Goal: Task Accomplishment & Management: Complete application form

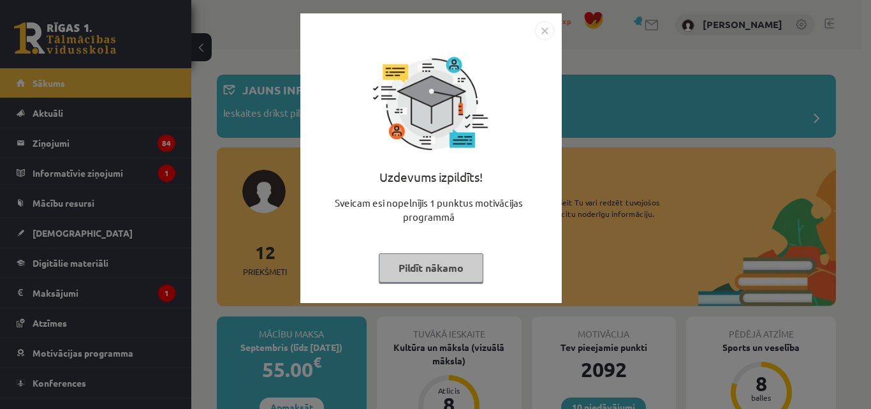
click at [430, 253] on button "Pildīt nākamo" at bounding box center [431, 267] width 105 height 29
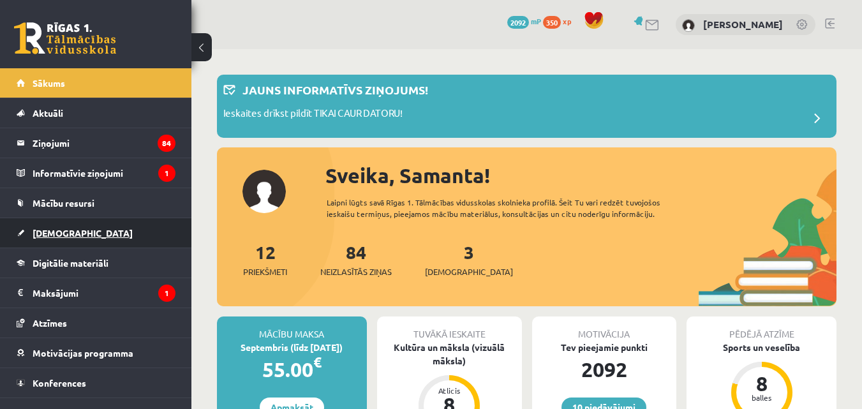
click at [42, 239] on link "[DEMOGRAPHIC_DATA]" at bounding box center [96, 232] width 159 height 29
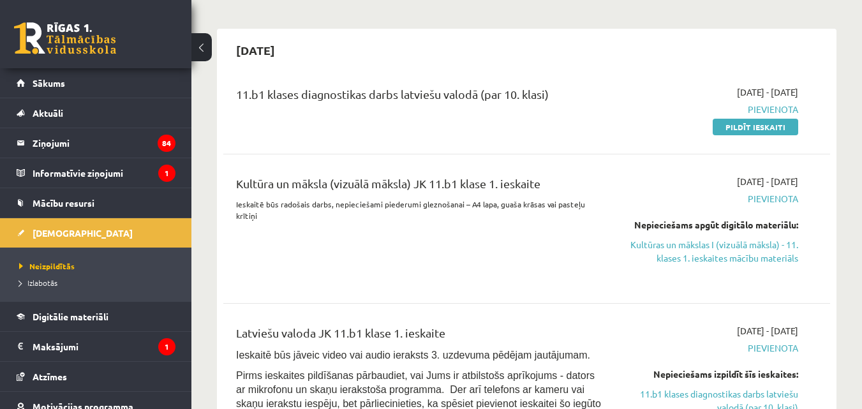
scroll to position [293, 0]
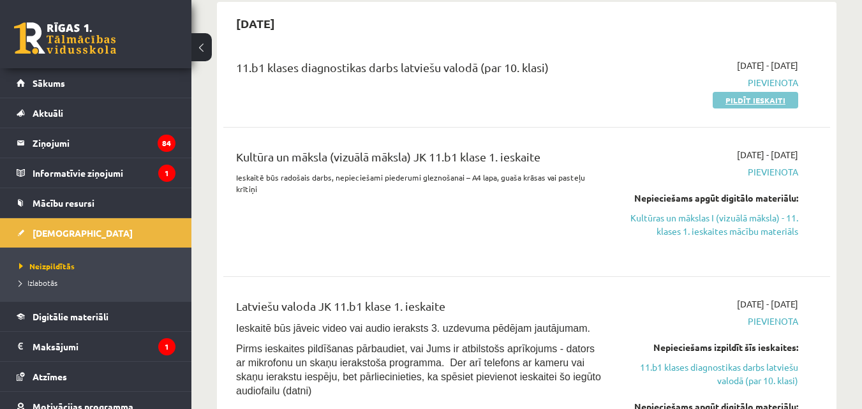
click at [742, 102] on link "Pildīt ieskaiti" at bounding box center [754, 100] width 85 height 17
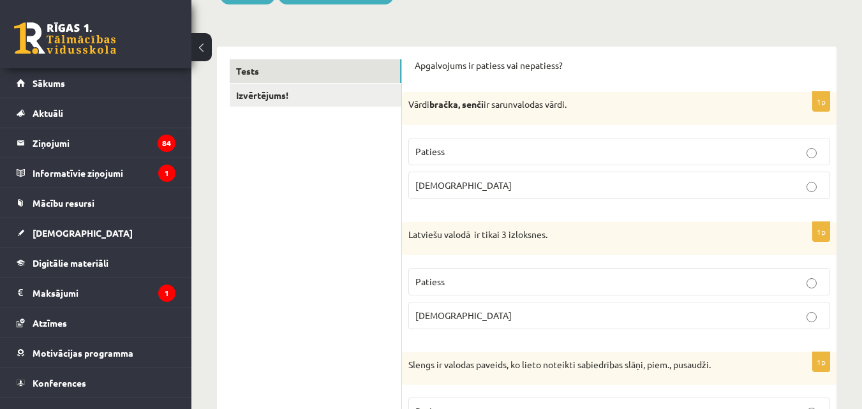
scroll to position [191, 0]
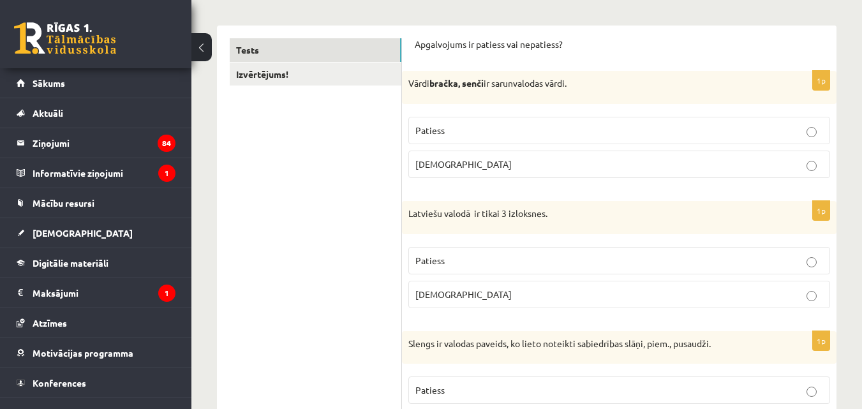
click at [675, 143] on label "Patiess" at bounding box center [619, 130] width 422 height 27
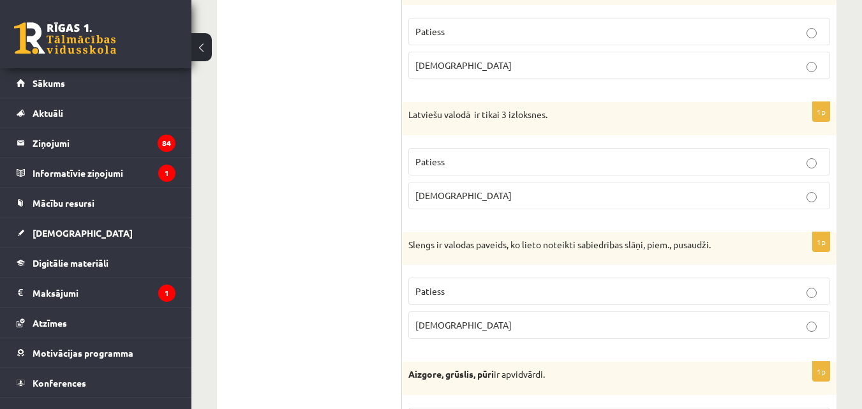
scroll to position [353, 0]
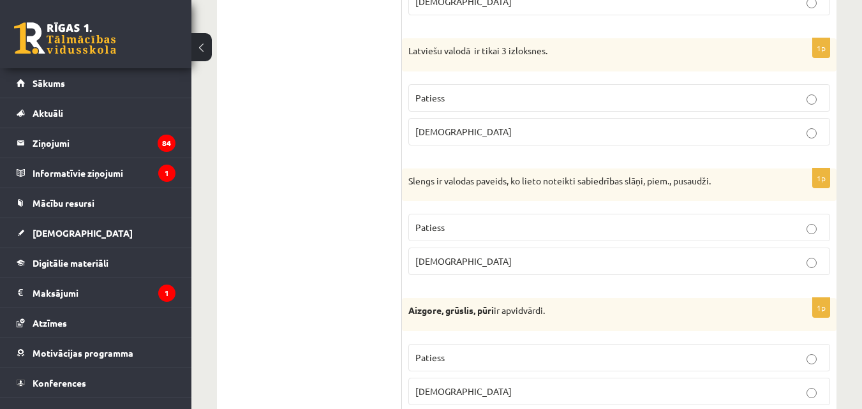
click at [780, 99] on p "Patiess" at bounding box center [619, 97] width 408 height 13
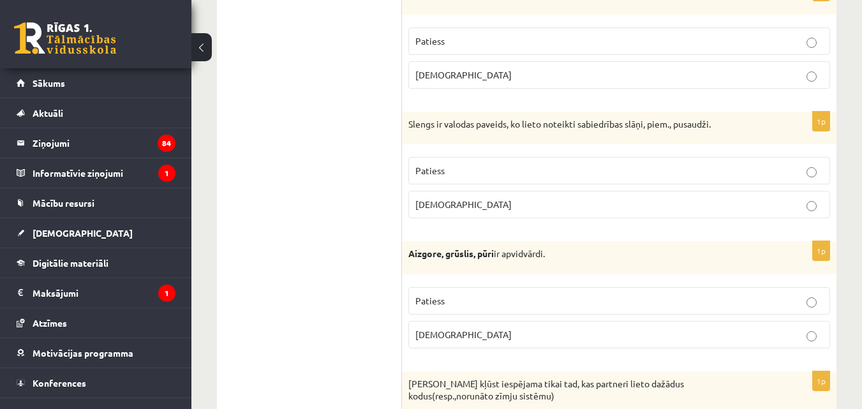
scroll to position [452, 0]
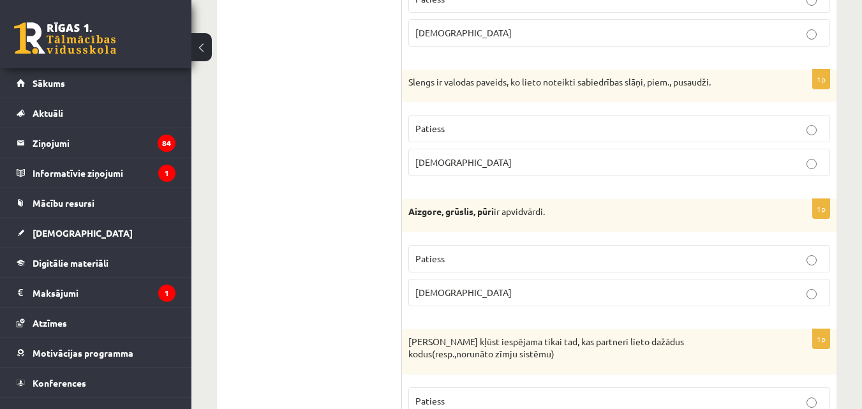
click at [585, 130] on p "Patiess" at bounding box center [619, 128] width 408 height 13
click at [736, 41] on label "Aplams" at bounding box center [619, 32] width 422 height 27
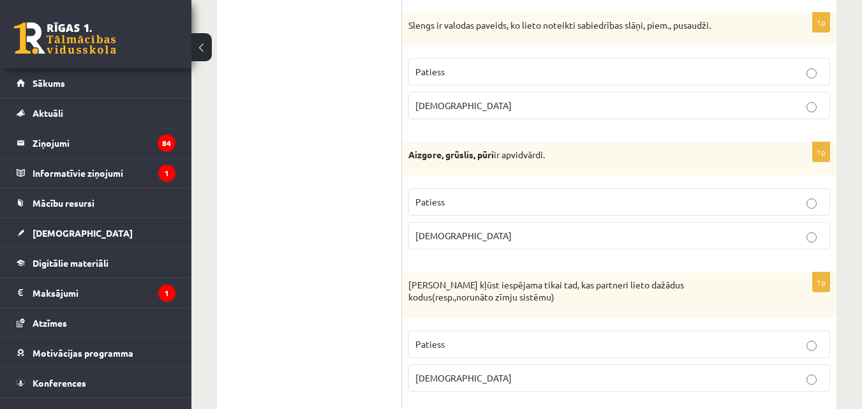
scroll to position [544, 0]
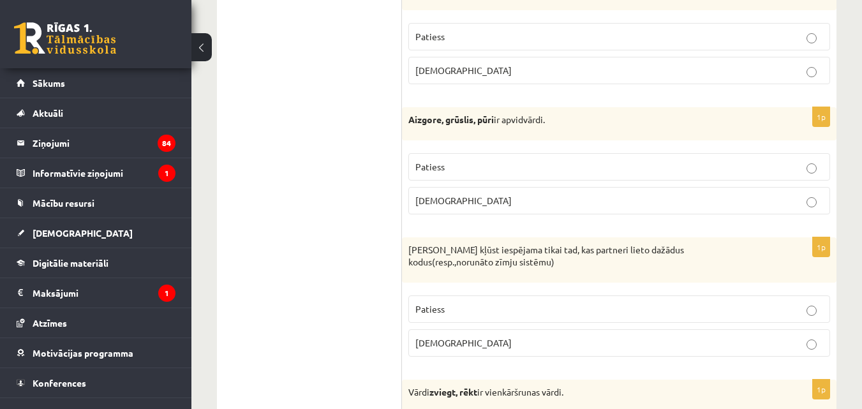
click at [628, 172] on p "Patiess" at bounding box center [619, 166] width 408 height 13
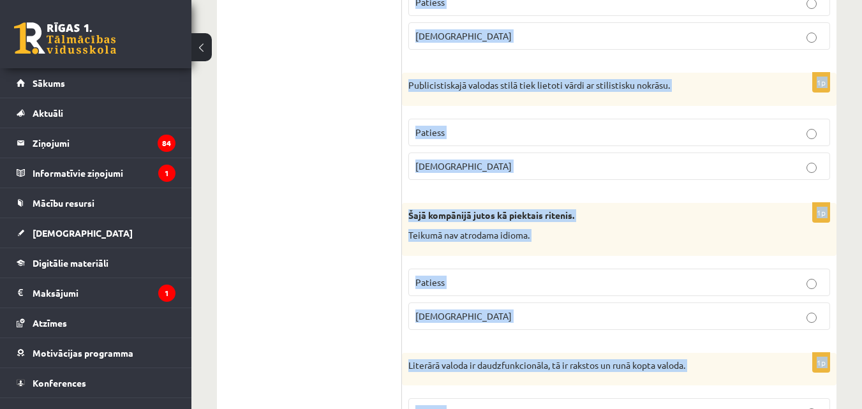
scroll to position [3865, 0]
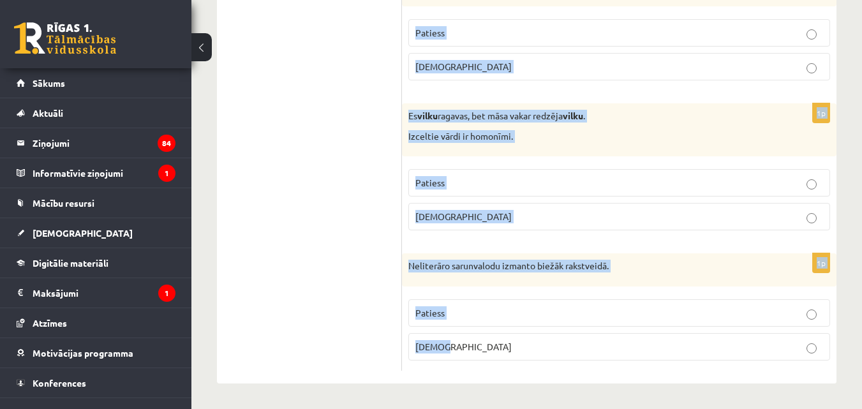
drag, startPoint x: 413, startPoint y: 151, endPoint x: 448, endPoint y: 351, distance: 204.0
copy form "Apgalvojums ir patiess vai nepatiess? 1p Vārdi bračka, senči ir sarunvalodas vā…"
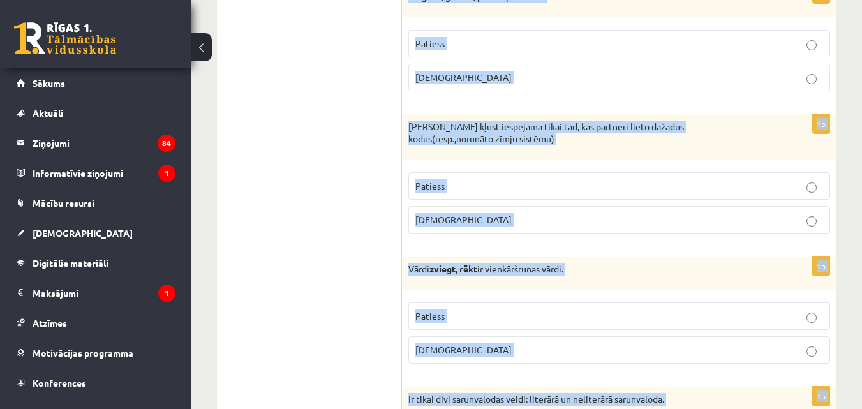
scroll to position [682, 0]
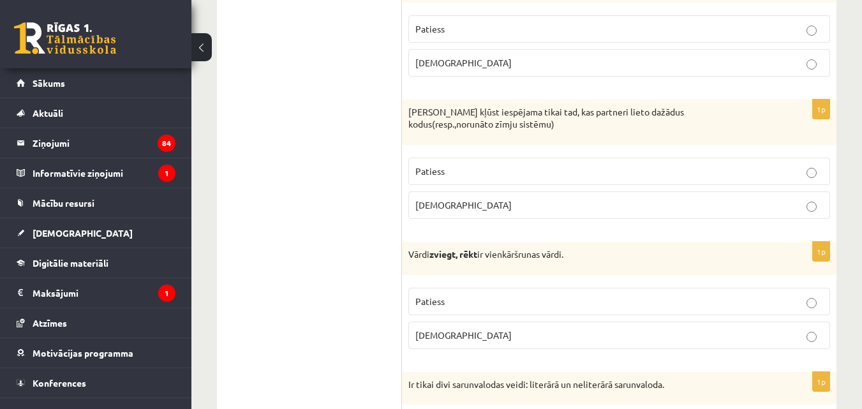
click at [653, 199] on p "Aplams" at bounding box center [619, 204] width 408 height 13
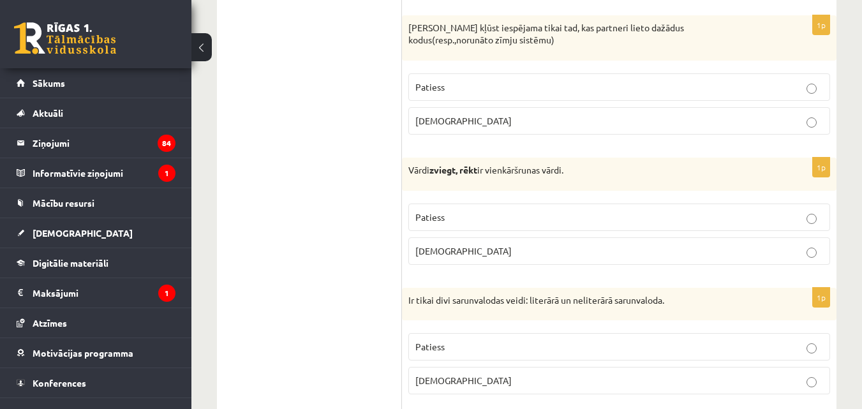
scroll to position [802, 0]
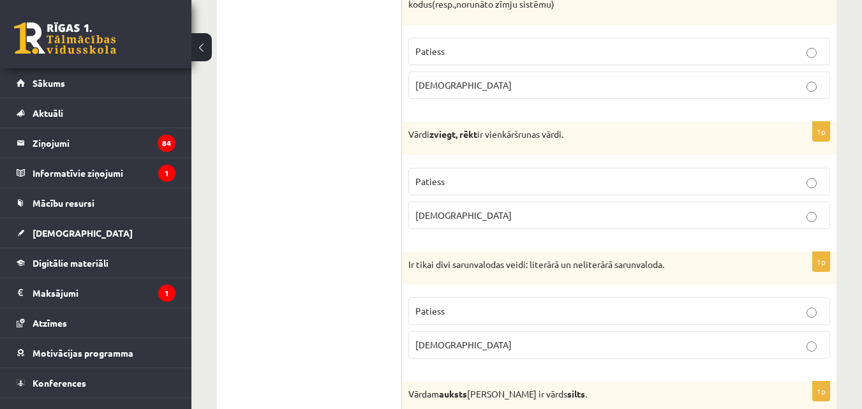
click at [527, 219] on p "Aplams" at bounding box center [619, 215] width 408 height 13
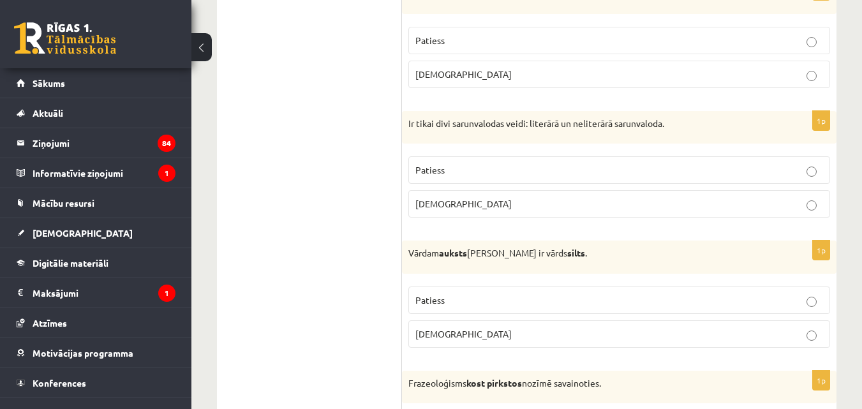
scroll to position [1034, 0]
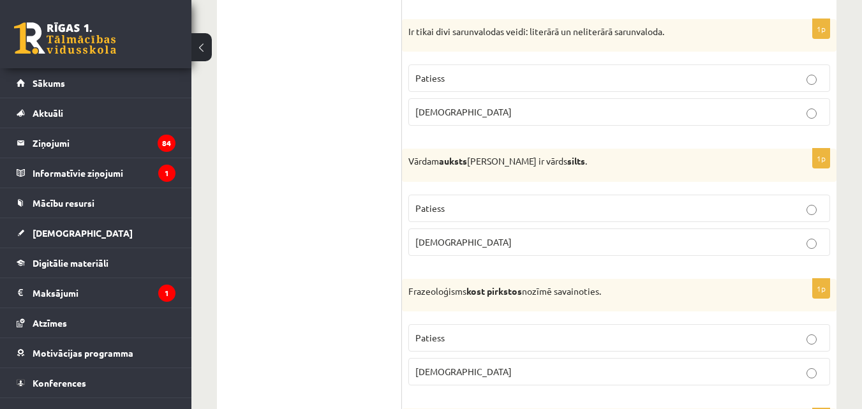
click at [489, 108] on p "Aplams" at bounding box center [619, 111] width 408 height 13
click at [496, 210] on p "Patiess" at bounding box center [619, 208] width 408 height 13
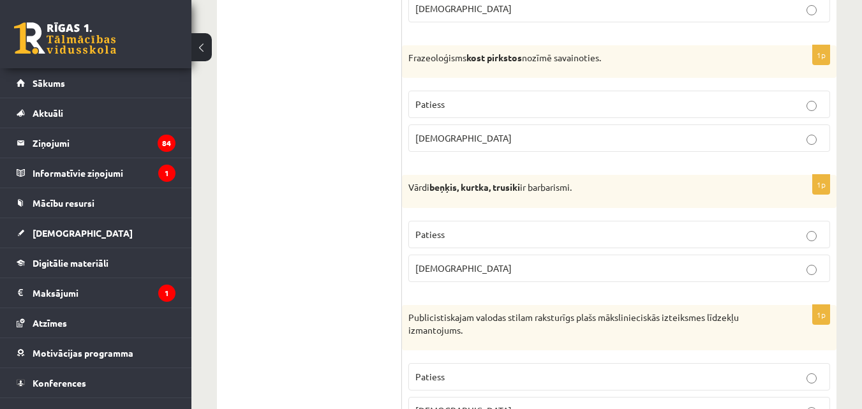
scroll to position [1275, 0]
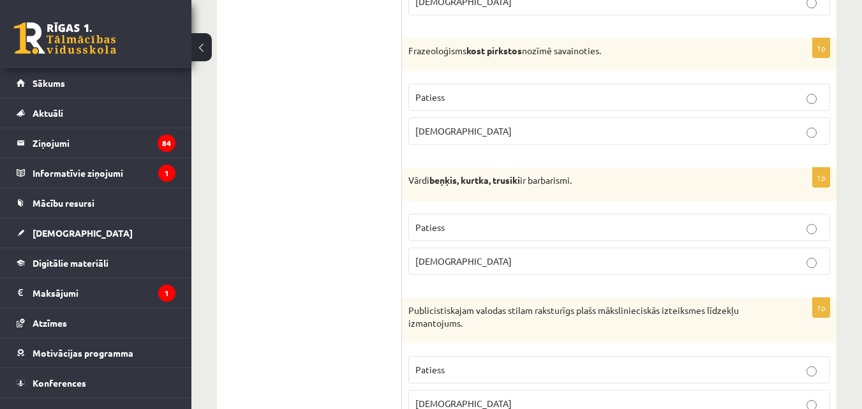
click at [513, 143] on label "Aplams" at bounding box center [619, 130] width 422 height 27
click at [586, 223] on p "Patiess" at bounding box center [619, 227] width 408 height 13
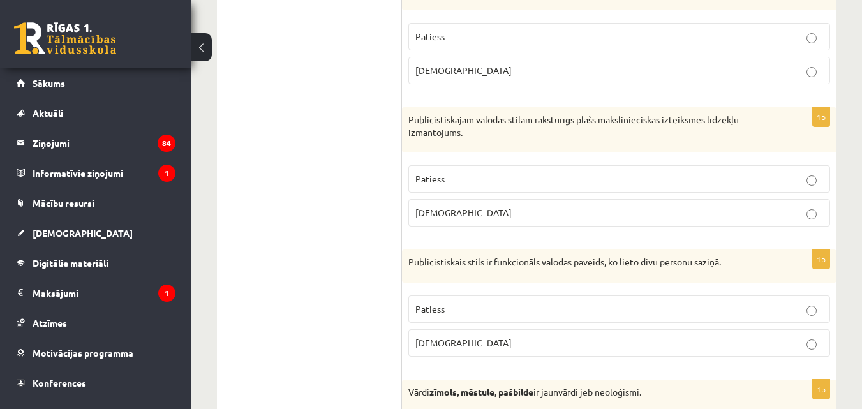
scroll to position [1473, 0]
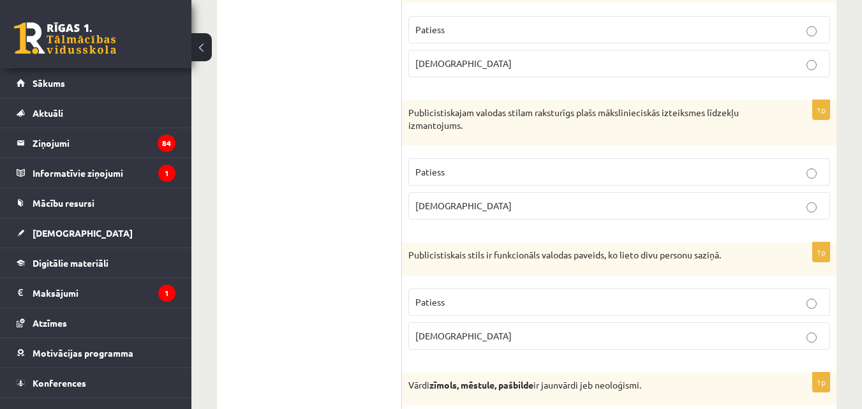
click at [446, 171] on p "Patiess" at bounding box center [619, 171] width 408 height 13
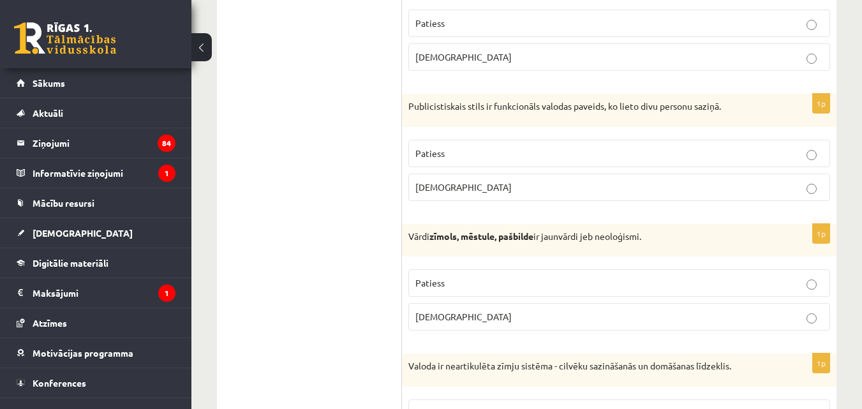
scroll to position [1628, 0]
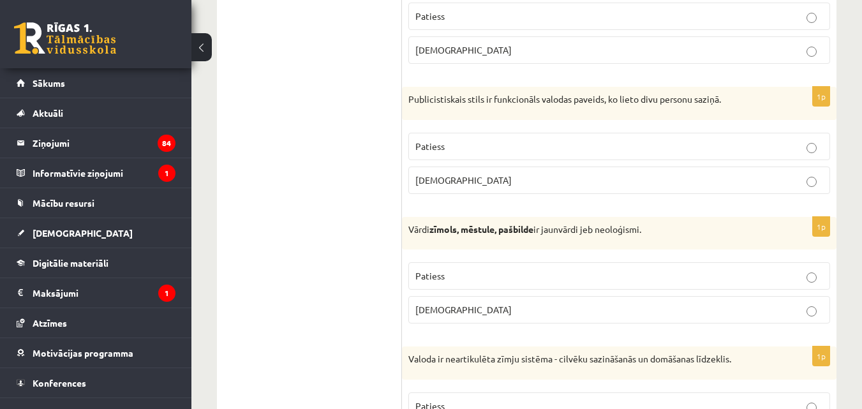
click at [534, 186] on p "Aplams" at bounding box center [619, 179] width 408 height 13
click at [615, 153] on p "Patiess" at bounding box center [619, 146] width 408 height 13
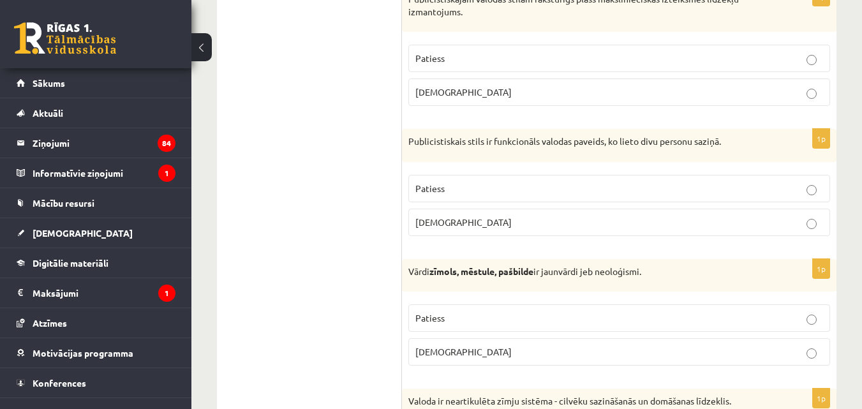
scroll to position [1600, 0]
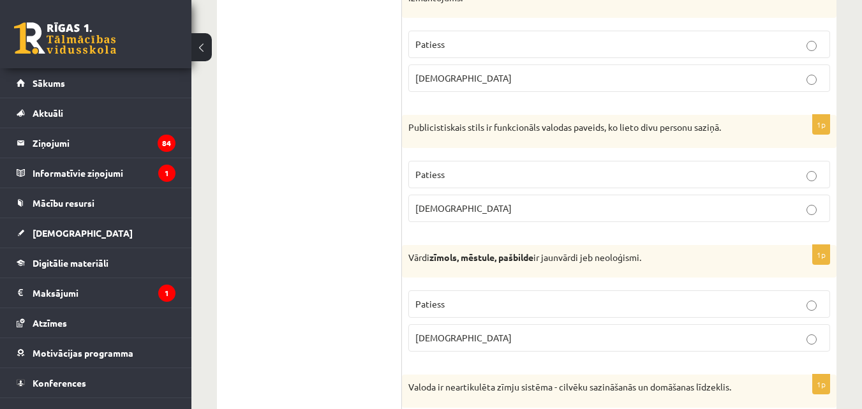
click at [659, 214] on p "Aplams" at bounding box center [619, 208] width 408 height 13
click at [666, 312] on label "Patiess" at bounding box center [619, 303] width 422 height 27
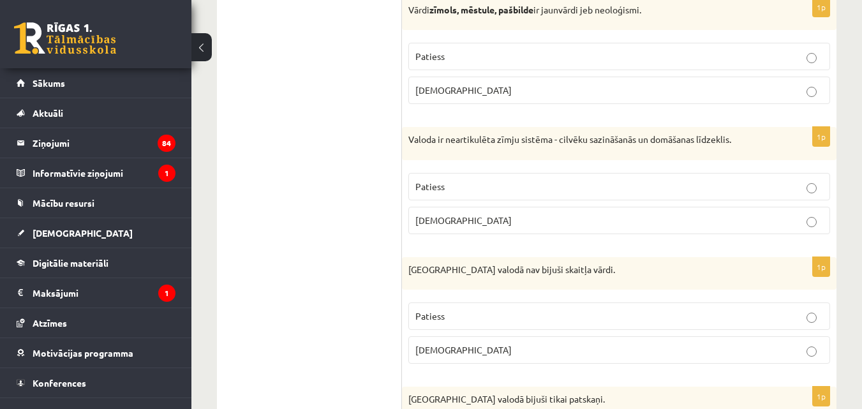
scroll to position [1862, 0]
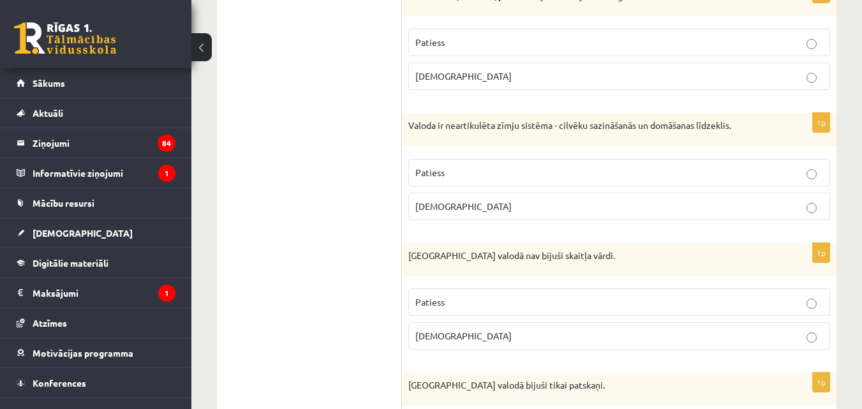
click at [641, 208] on p "Aplams" at bounding box center [619, 206] width 408 height 13
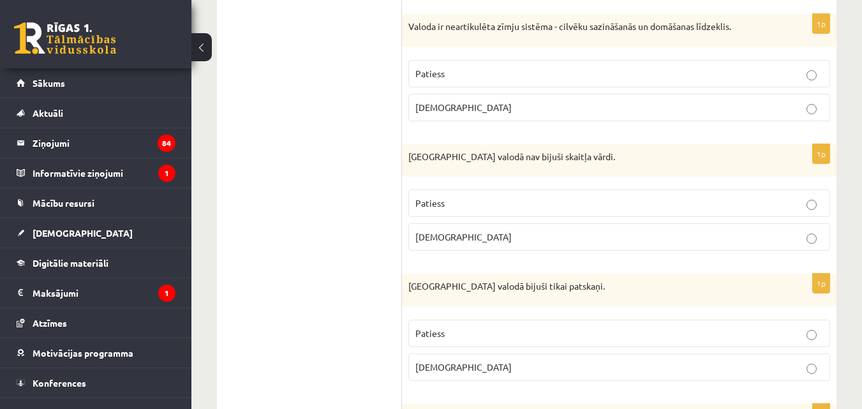
scroll to position [1967, 0]
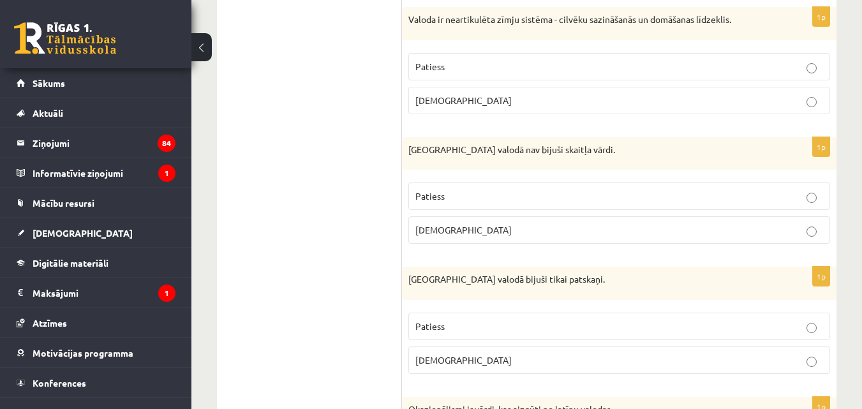
click at [624, 201] on p "Patiess" at bounding box center [619, 195] width 408 height 13
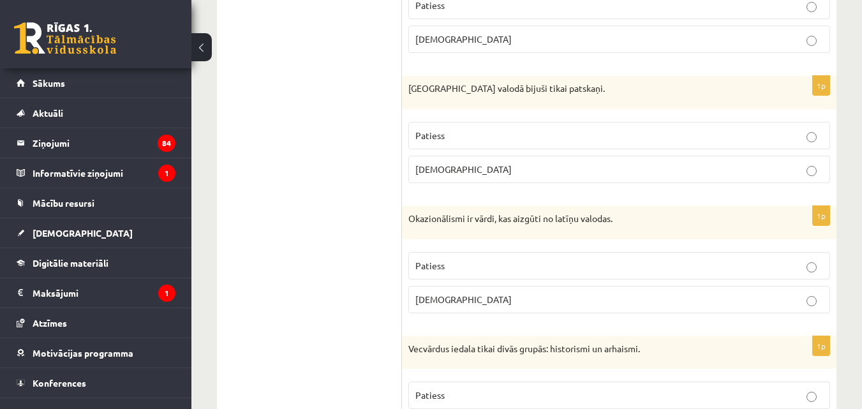
scroll to position [2165, 0]
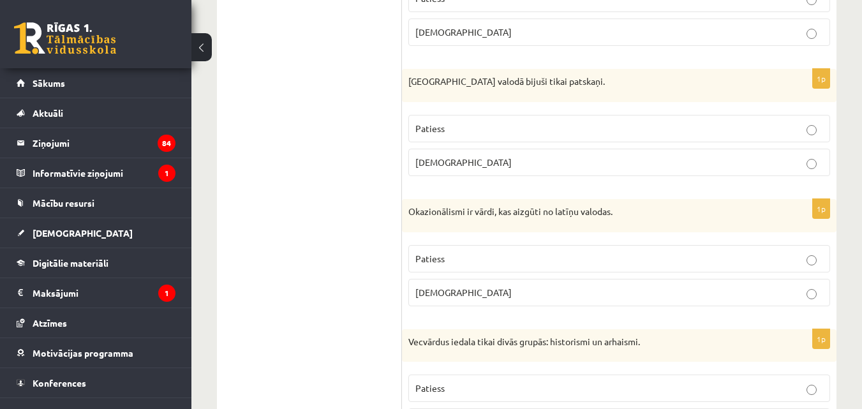
click at [606, 162] on p "Aplams" at bounding box center [619, 162] width 408 height 13
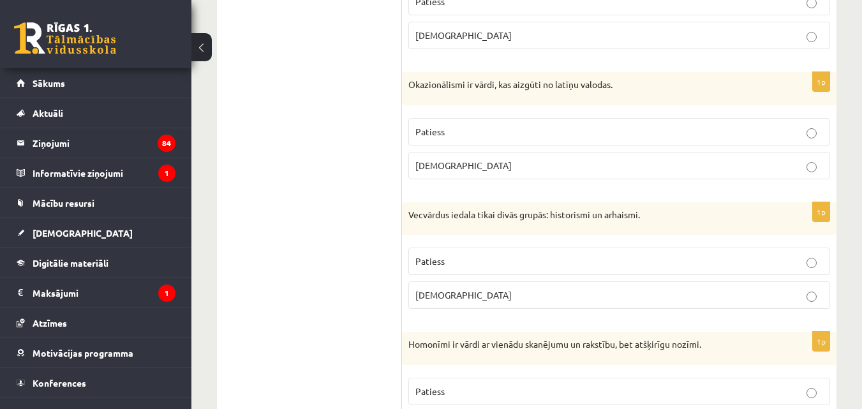
scroll to position [2300, 0]
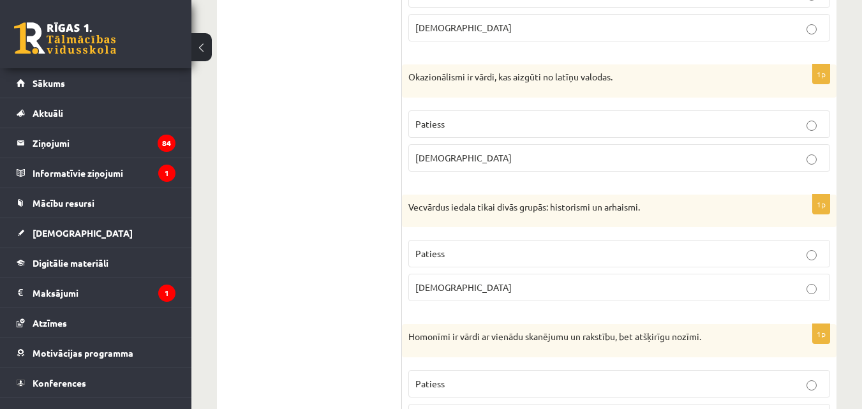
click at [732, 163] on p "Aplams" at bounding box center [619, 157] width 408 height 13
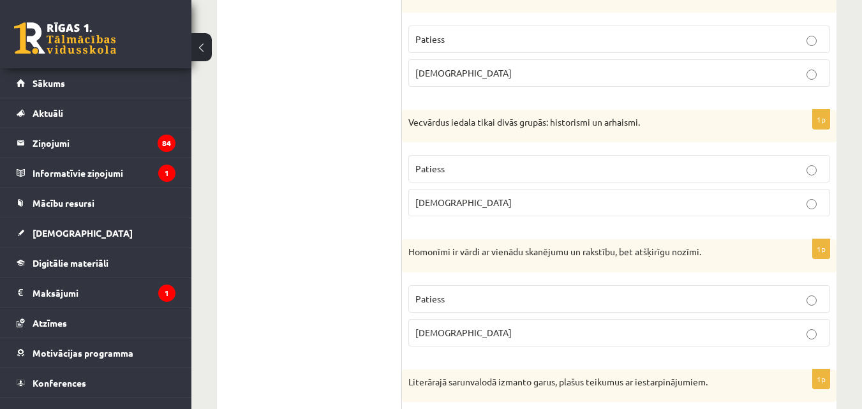
scroll to position [2399, 0]
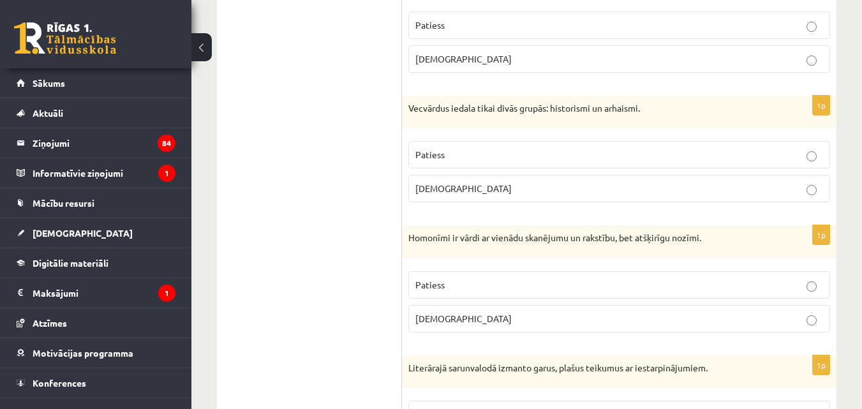
click at [709, 167] on label "Patiess" at bounding box center [619, 154] width 422 height 27
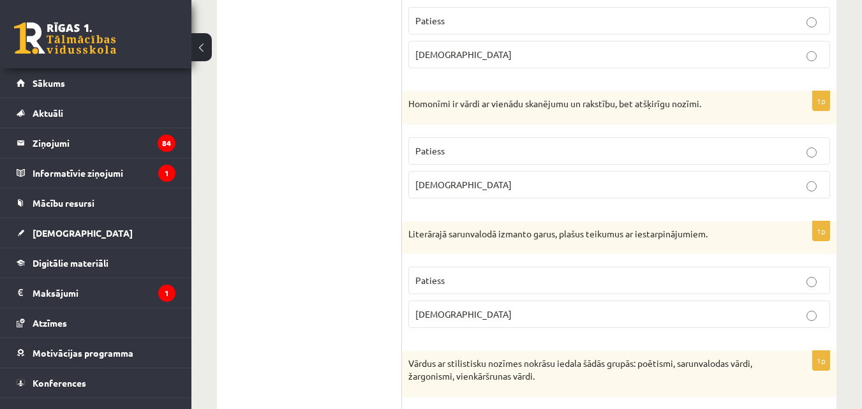
scroll to position [2539, 0]
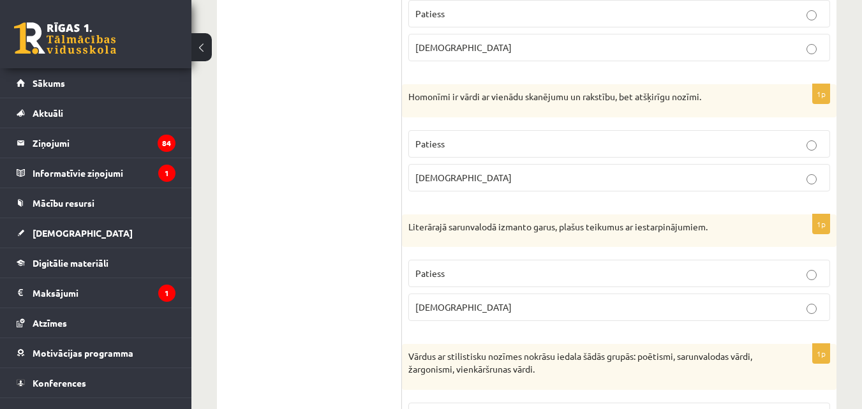
click at [676, 153] on label "Patiess" at bounding box center [619, 143] width 422 height 27
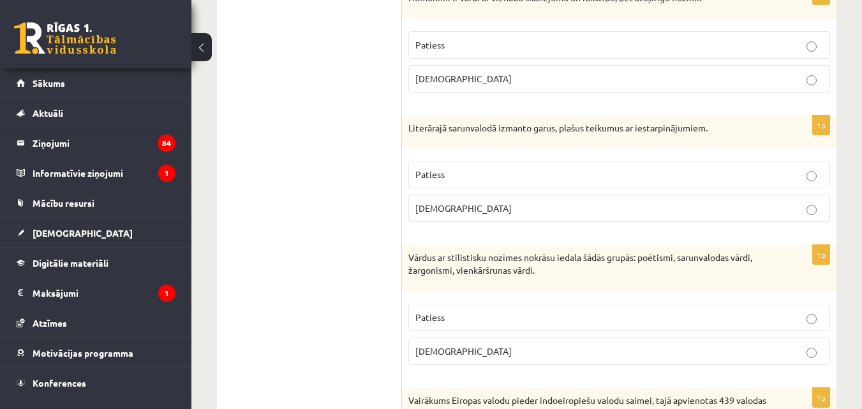
scroll to position [2688, 0]
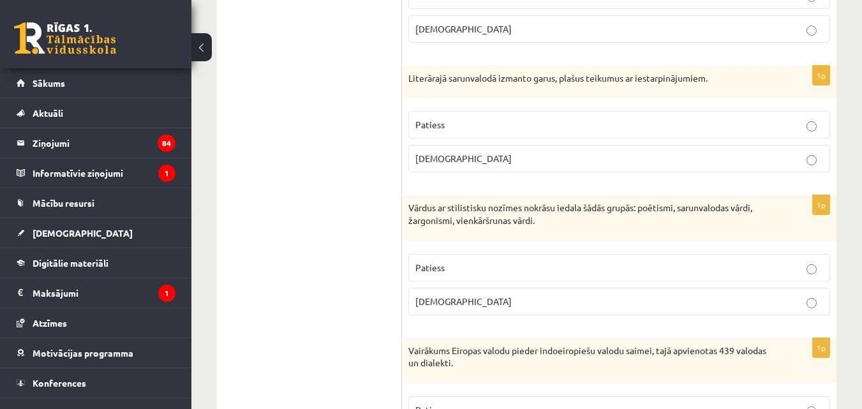
click at [818, 124] on p "Patiess" at bounding box center [619, 124] width 408 height 13
click at [803, 267] on p "Patiess" at bounding box center [619, 267] width 408 height 13
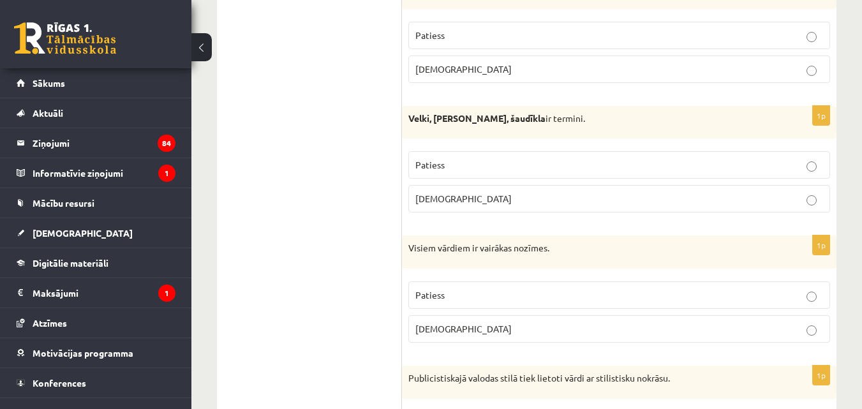
scroll to position [3076, 0]
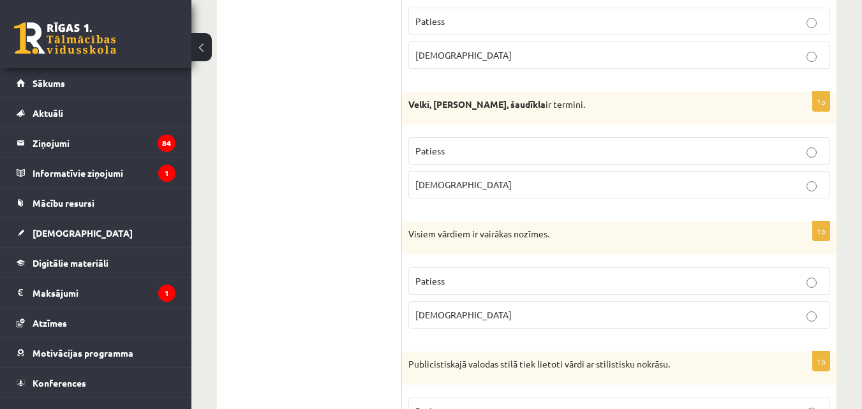
click at [546, 314] on p "Aplams" at bounding box center [619, 314] width 408 height 13
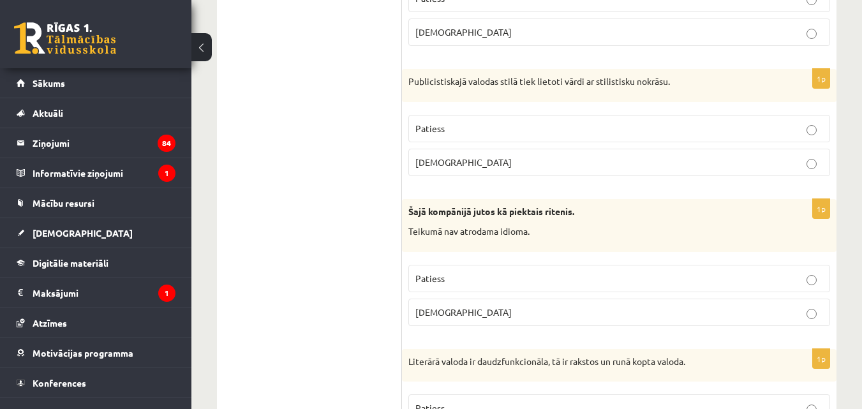
scroll to position [3366, 0]
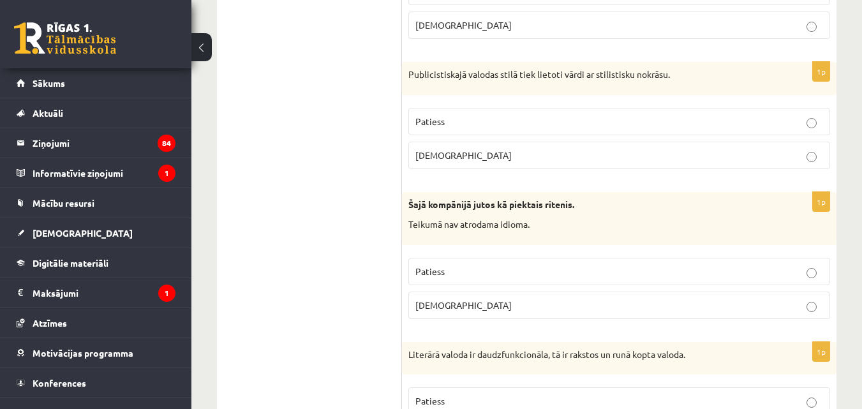
click at [706, 133] on label "Patiess" at bounding box center [619, 121] width 422 height 27
click at [528, 315] on label "Aplams" at bounding box center [619, 304] width 422 height 27
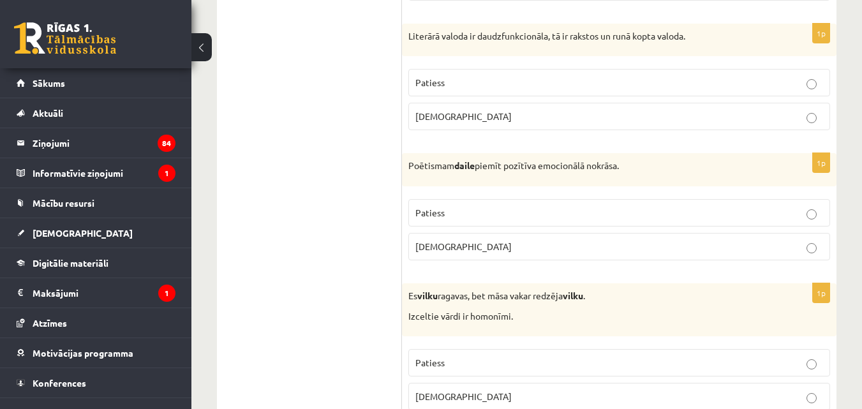
scroll to position [3691, 0]
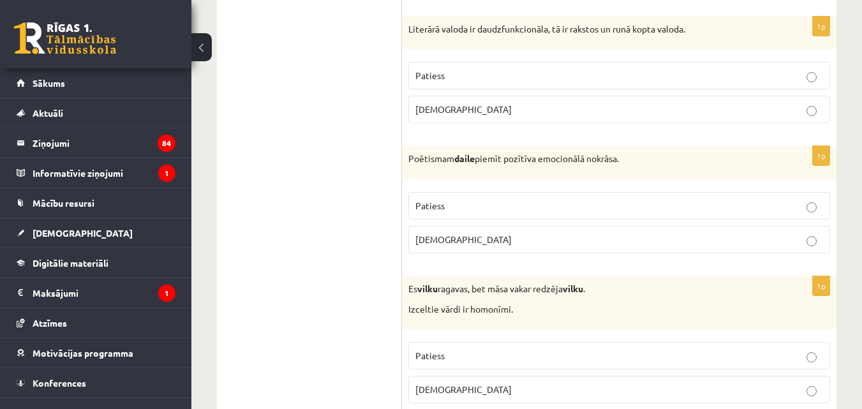
click at [693, 71] on p "Patiess" at bounding box center [619, 75] width 408 height 13
click at [650, 216] on label "Patiess" at bounding box center [619, 205] width 422 height 27
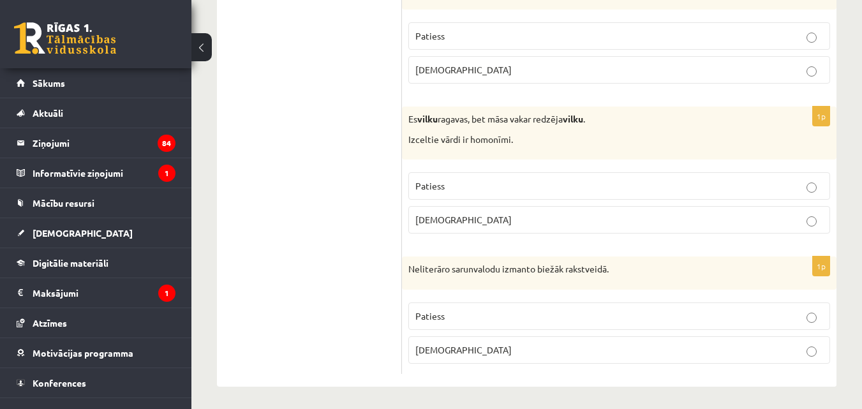
scroll to position [3865, 0]
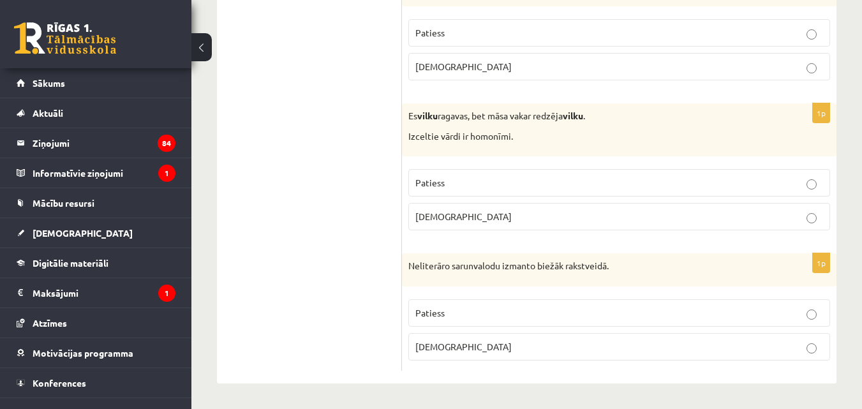
click at [547, 187] on p "Patiess" at bounding box center [619, 182] width 408 height 13
click at [495, 348] on p "Aplams" at bounding box center [619, 346] width 408 height 13
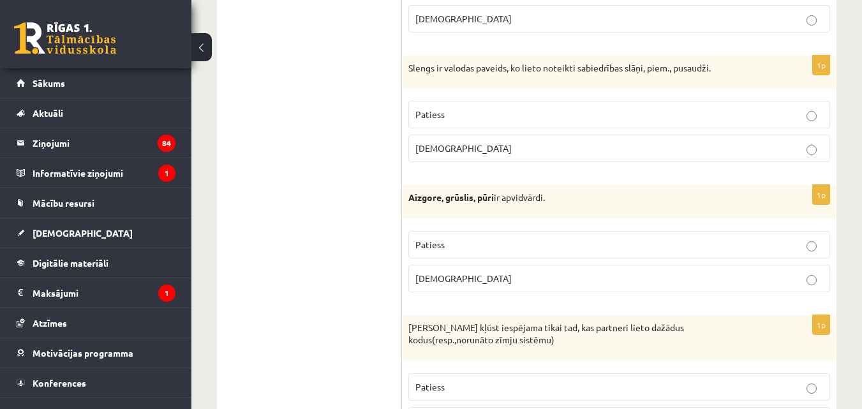
scroll to position [0, 0]
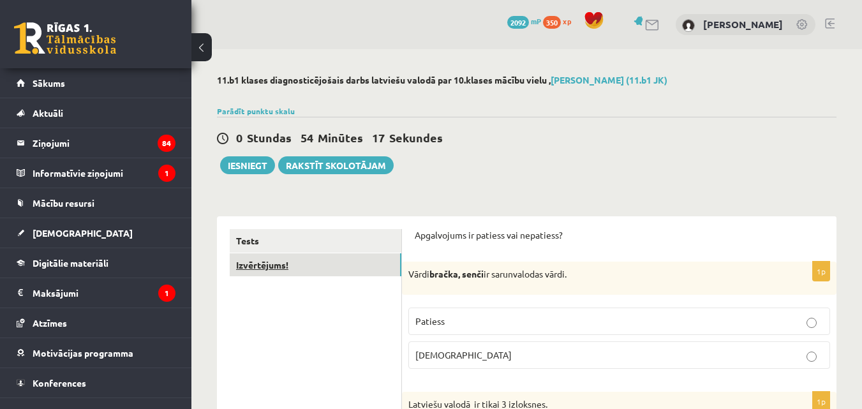
click at [315, 269] on link "Izvērtējums!" at bounding box center [316, 265] width 172 height 24
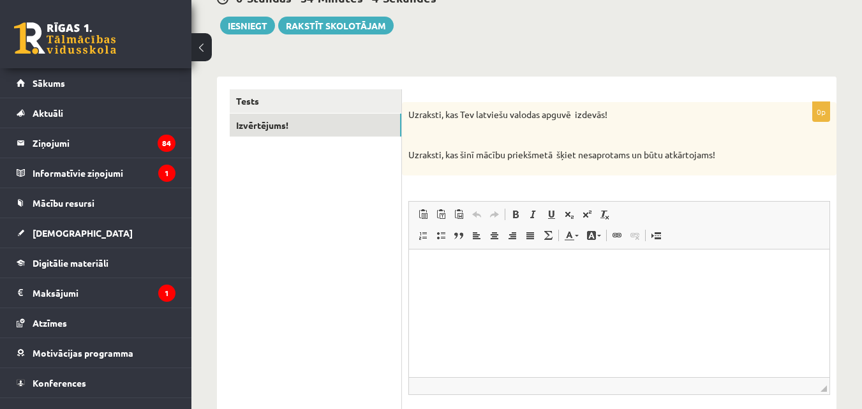
scroll to position [141, 0]
click at [679, 276] on html at bounding box center [619, 266] width 420 height 39
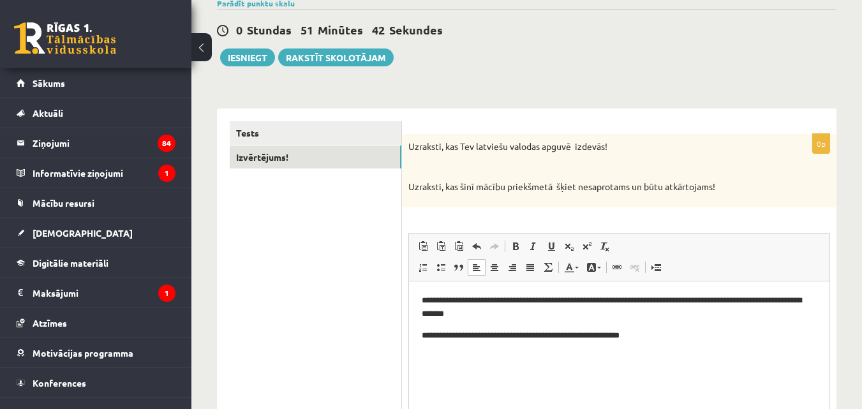
scroll to position [79, 0]
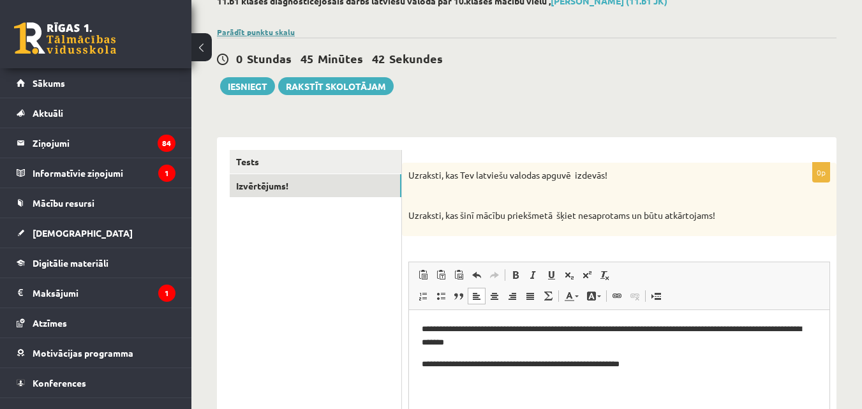
click at [263, 31] on link "Parādīt punktu skalu" at bounding box center [256, 32] width 78 height 10
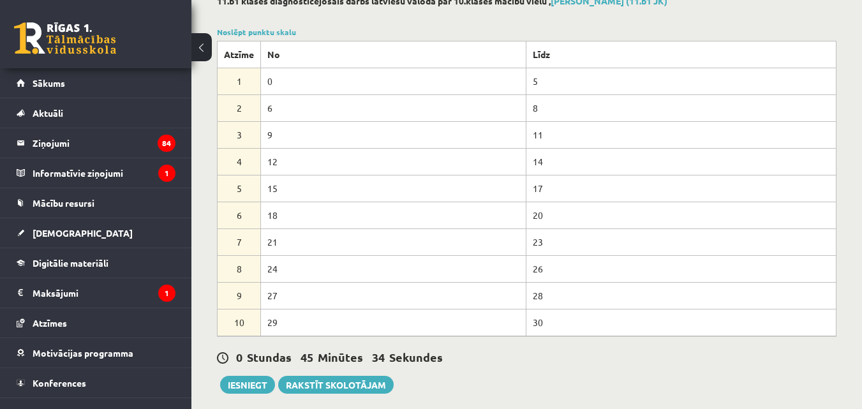
click at [573, 8] on div "11.b1 klases diagnosticējošais darbs latviešu valodā par 10.klases mācību vielu…" at bounding box center [526, 3] width 619 height 15
click at [690, 314] on td "30" at bounding box center [680, 322] width 310 height 27
click at [230, 379] on button "Iesniegt" at bounding box center [247, 385] width 55 height 18
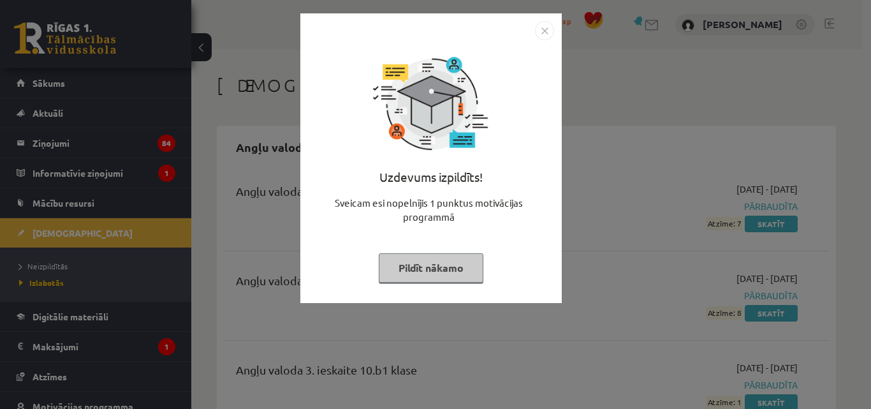
click at [445, 260] on button "Pildīt nākamo" at bounding box center [431, 267] width 105 height 29
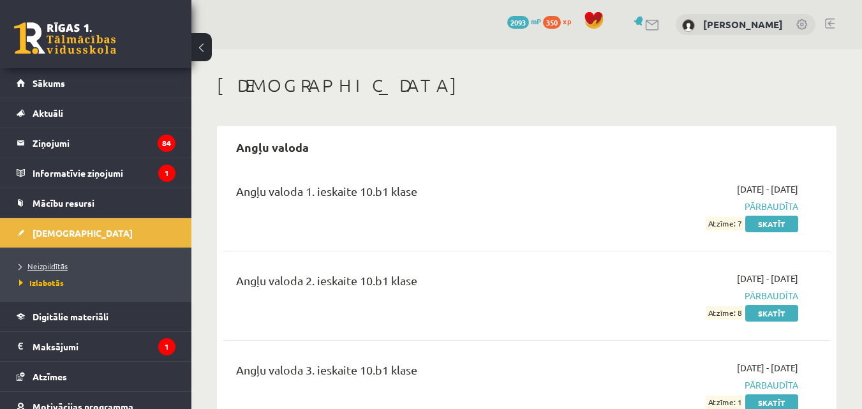
click at [45, 267] on span "Neizpildītās" at bounding box center [43, 266] width 48 height 10
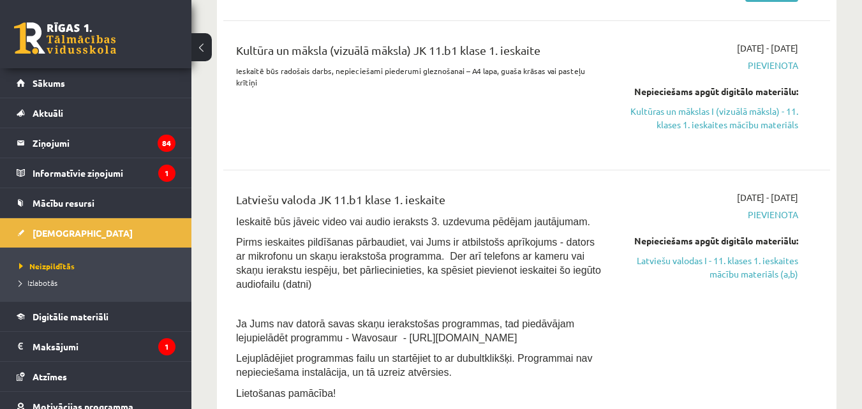
scroll to position [413, 0]
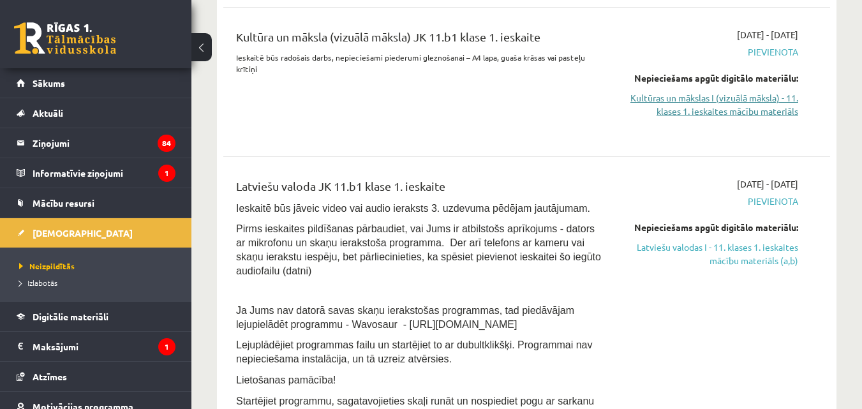
click at [776, 105] on link "Kultūras un mākslas I (vizuālā māksla) - 11. klases 1. ieskaites mācību materiā…" at bounding box center [710, 104] width 175 height 27
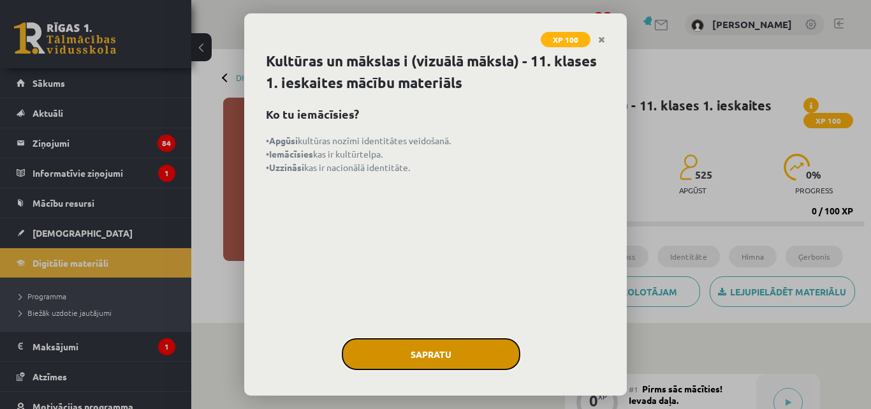
click at [443, 346] on button "Sapratu" at bounding box center [431, 354] width 179 height 32
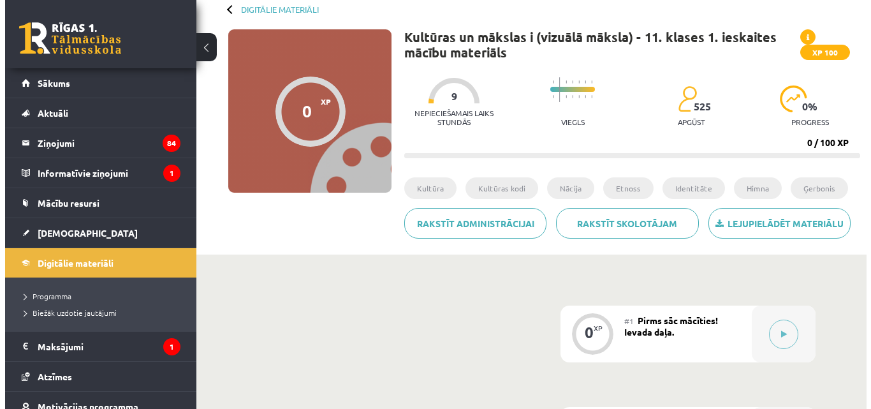
scroll to position [70, 0]
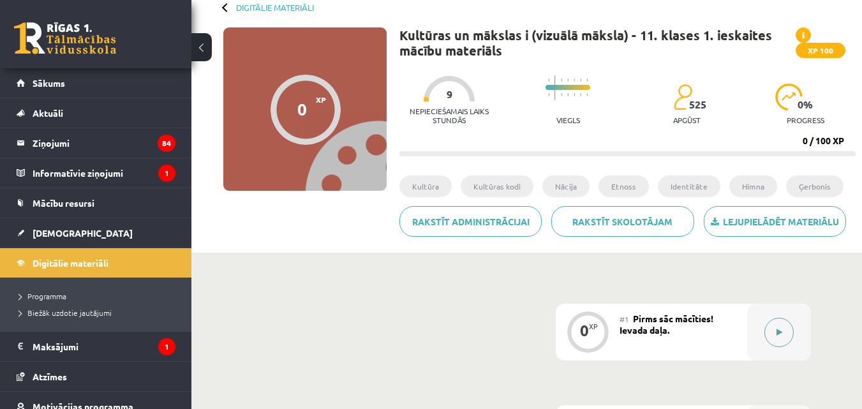
click at [772, 340] on button at bounding box center [778, 332] width 29 height 29
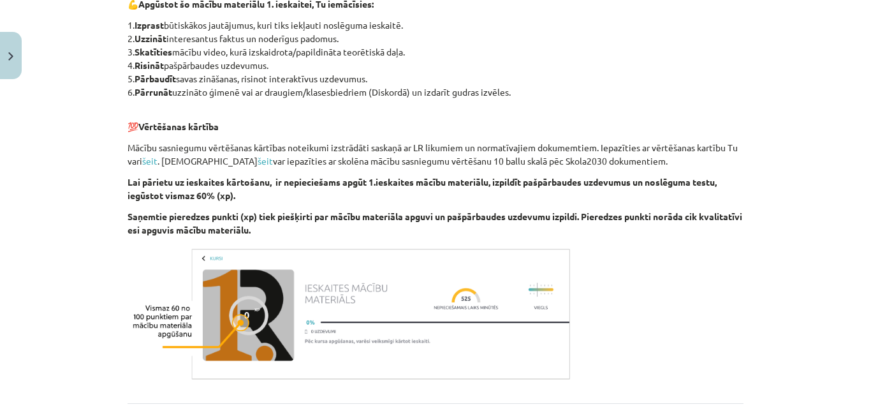
scroll to position [755, 0]
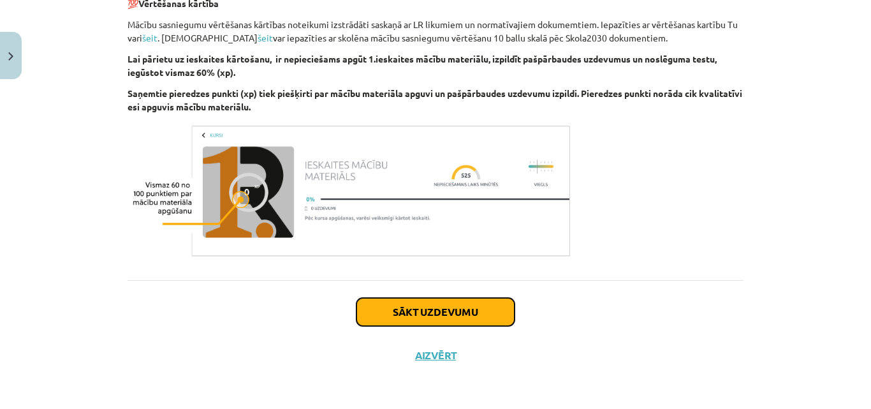
click at [455, 307] on button "Sākt uzdevumu" at bounding box center [435, 312] width 158 height 28
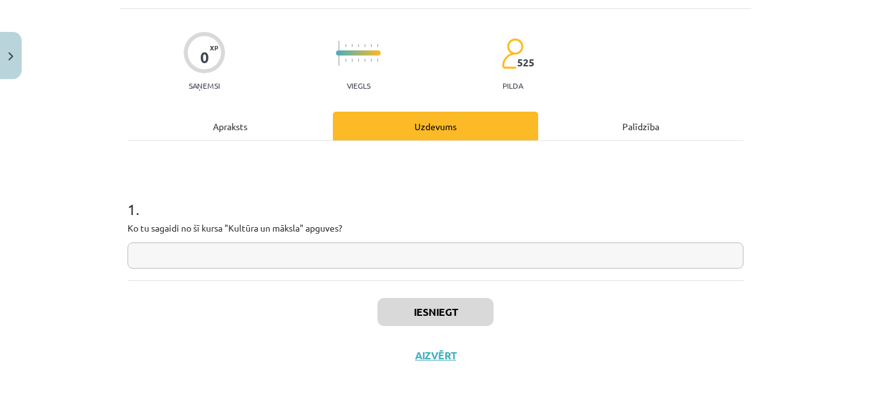
scroll to position [32, 0]
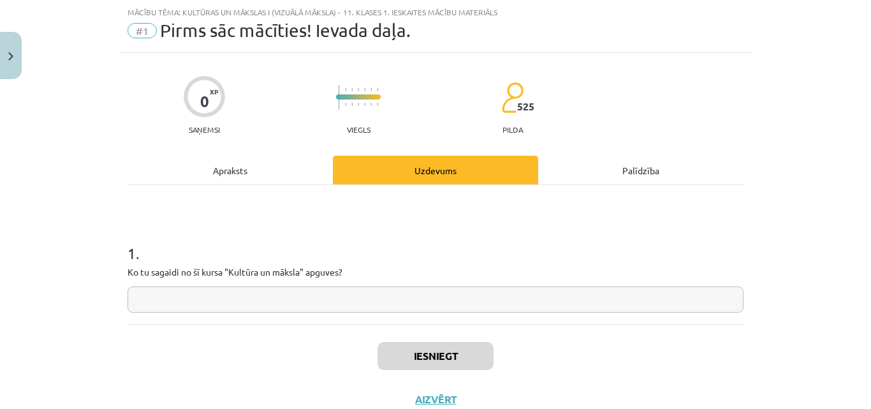
click at [368, 302] on input "text" at bounding box center [436, 299] width 616 height 26
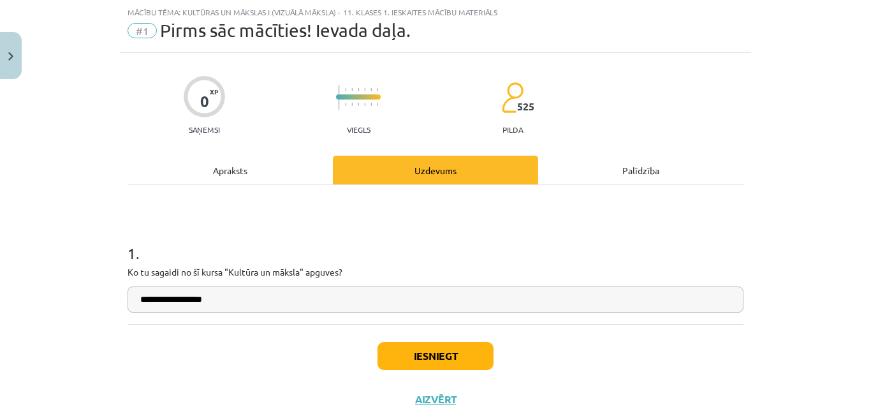
type input "**********"
click at [437, 369] on button "Iesniegt" at bounding box center [436, 356] width 116 height 28
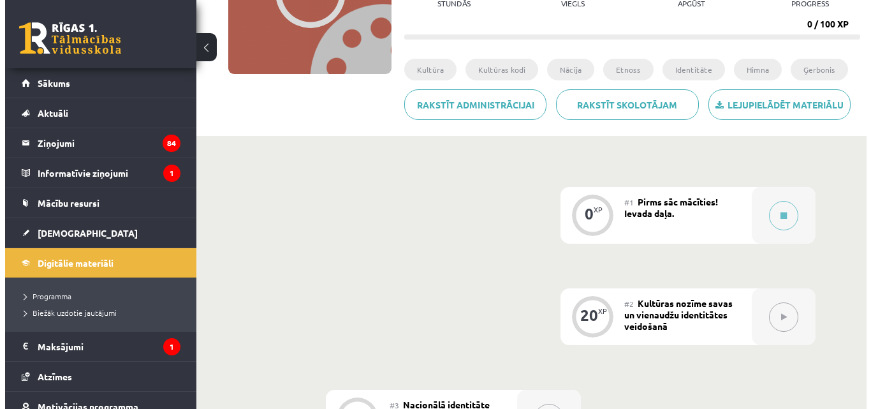
scroll to position [186, 0]
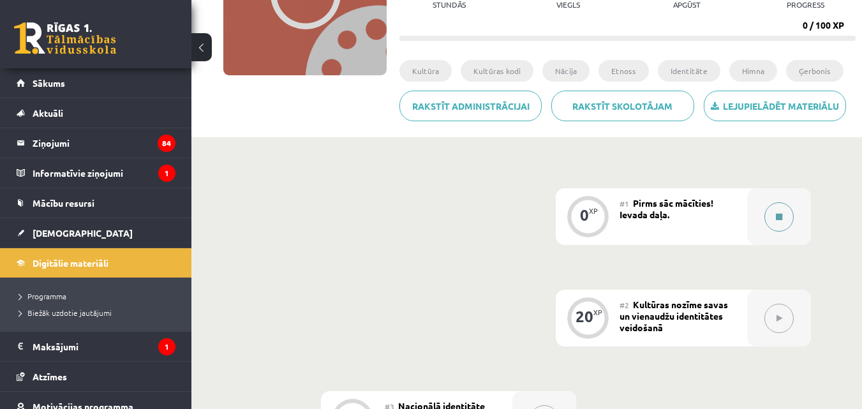
click at [751, 231] on div at bounding box center [779, 216] width 64 height 57
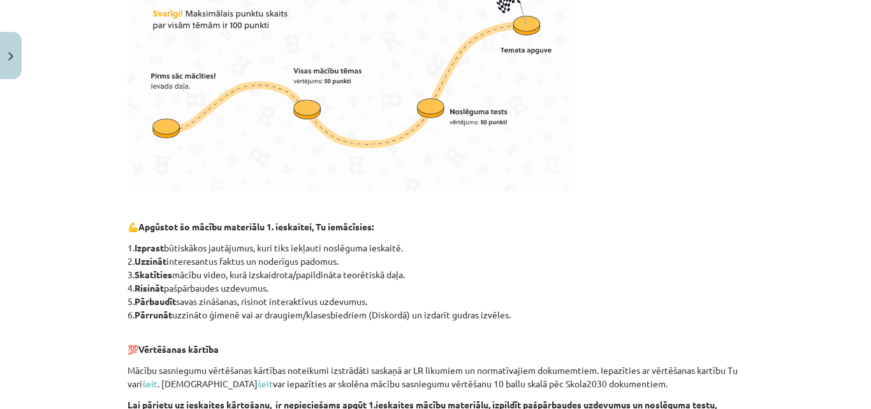
scroll to position [755, 0]
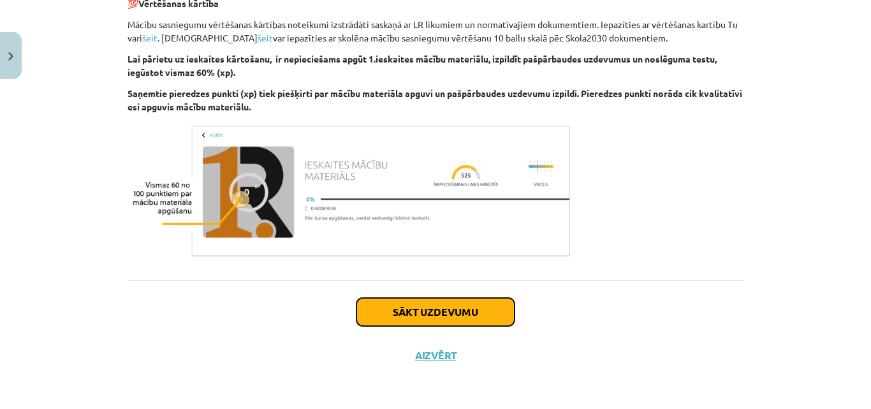
click at [481, 323] on button "Sākt uzdevumu" at bounding box center [435, 312] width 158 height 28
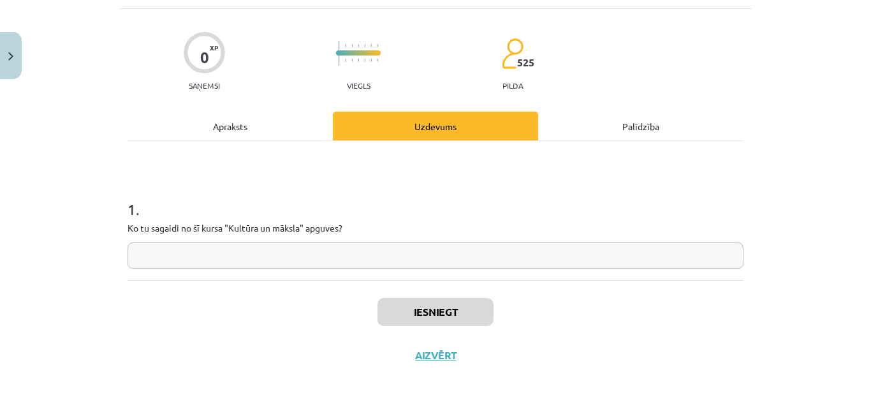
scroll to position [32, 0]
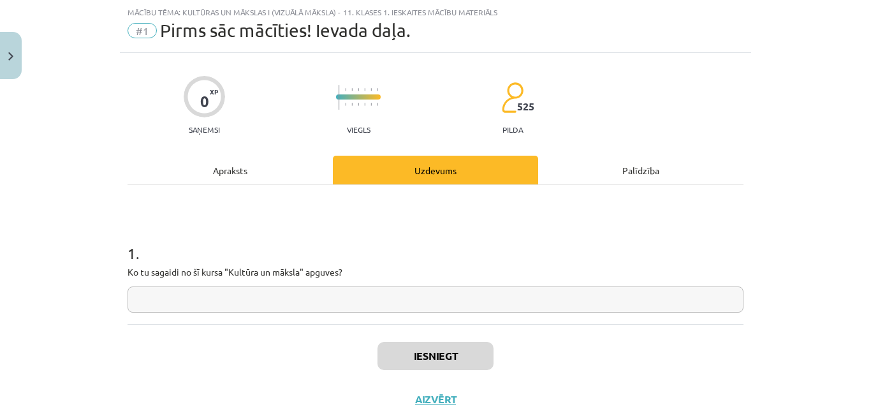
click at [442, 304] on input "text" at bounding box center [436, 299] width 616 height 26
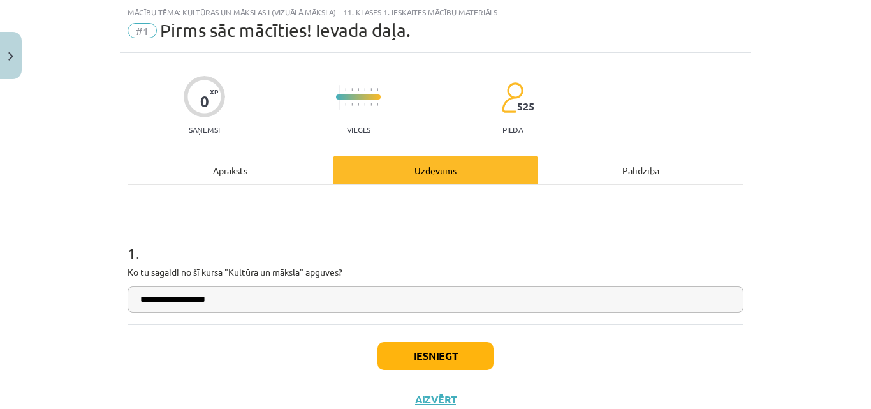
type input "**********"
click at [450, 364] on button "Iesniegt" at bounding box center [436, 356] width 116 height 28
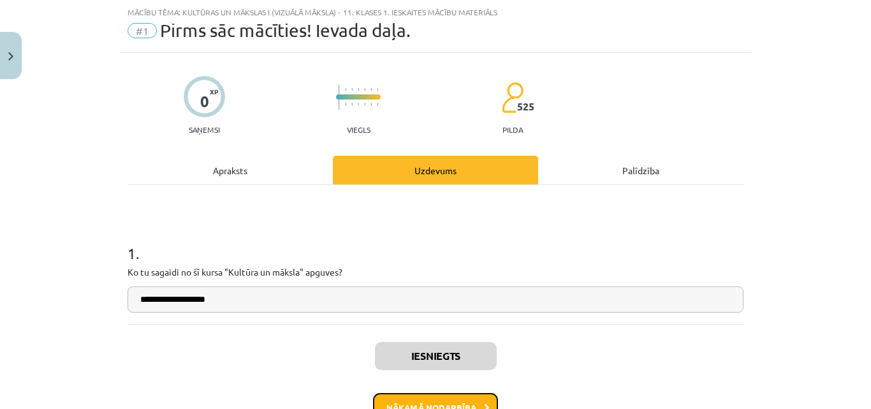
click at [462, 399] on button "Nākamā nodarbība" at bounding box center [435, 407] width 125 height 29
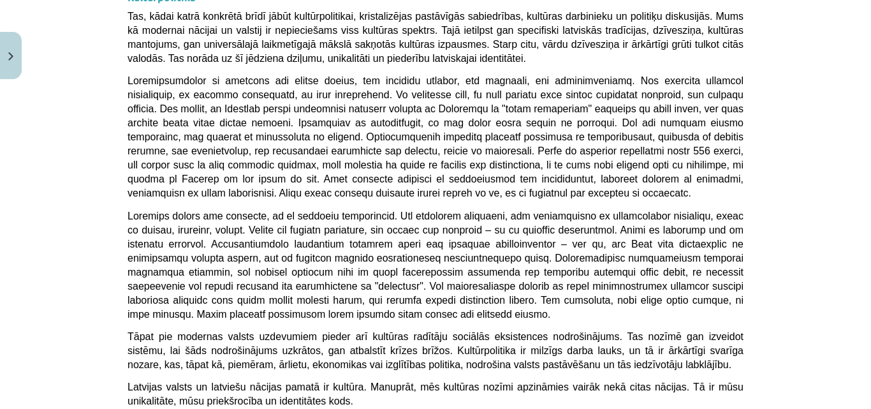
scroll to position [3454, 0]
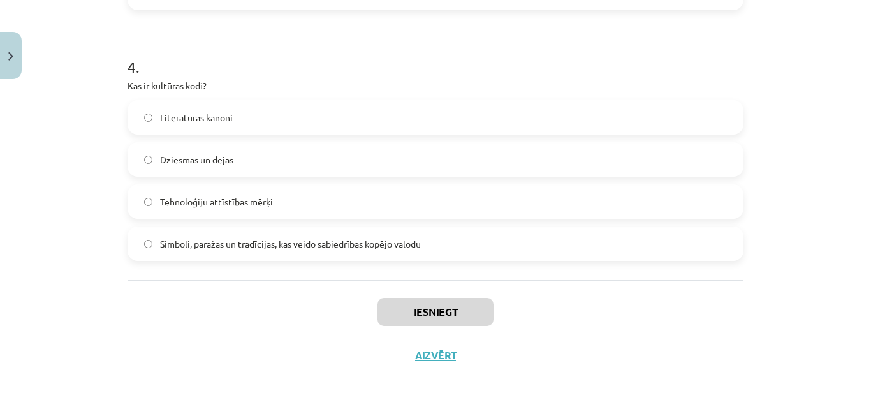
scroll to position [32, 0]
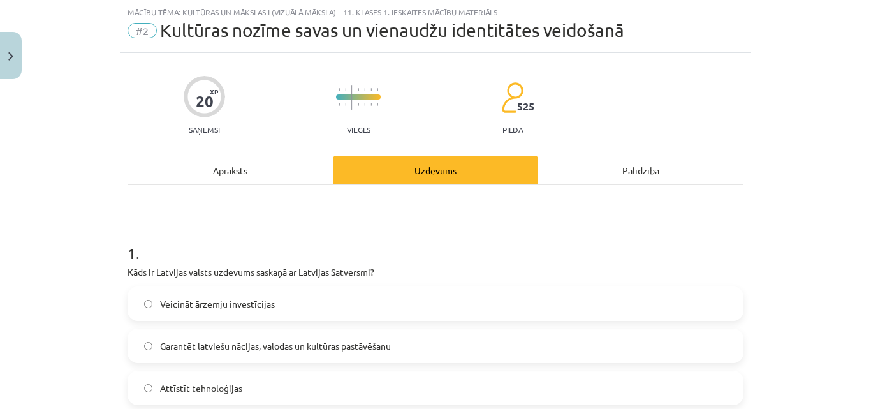
drag, startPoint x: 455, startPoint y: 317, endPoint x: 305, endPoint y: 296, distance: 152.0
click at [453, 317] on label "Veicināt ārzemju investīcijas" at bounding box center [436, 304] width 614 height 32
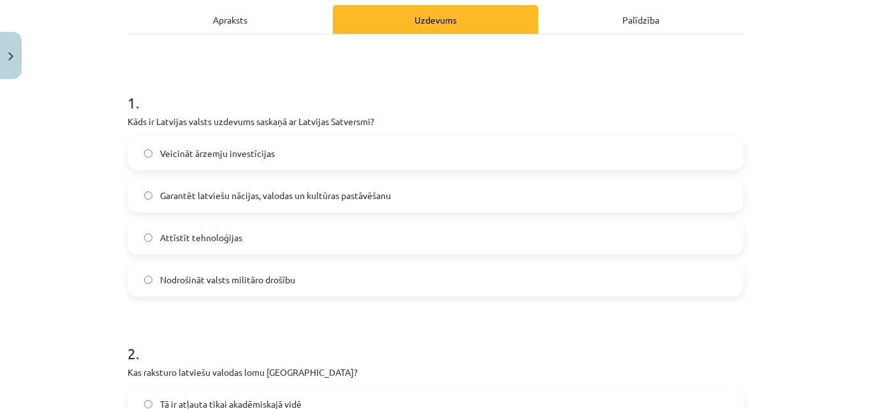
scroll to position [184, 0]
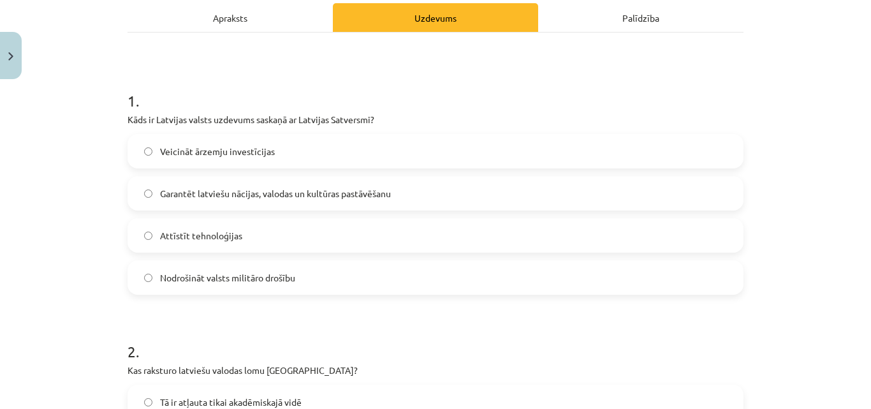
click at [330, 202] on label "Garantēt latviešu nācijas, valodas un kultūras pastāvēšanu" at bounding box center [436, 193] width 614 height 32
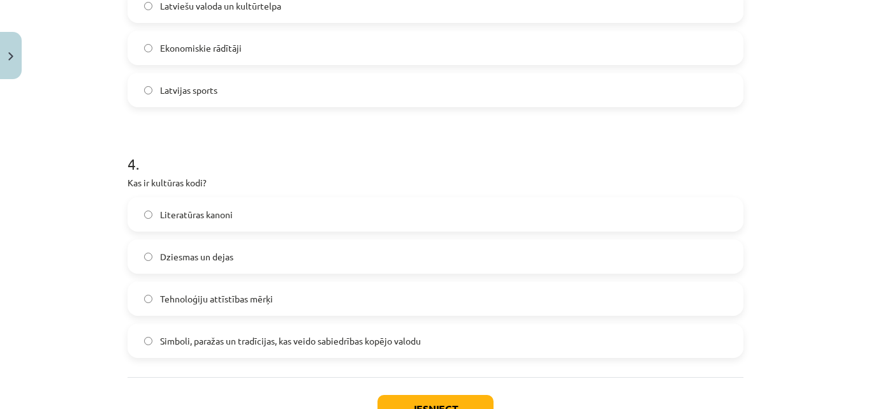
scroll to position [970, 0]
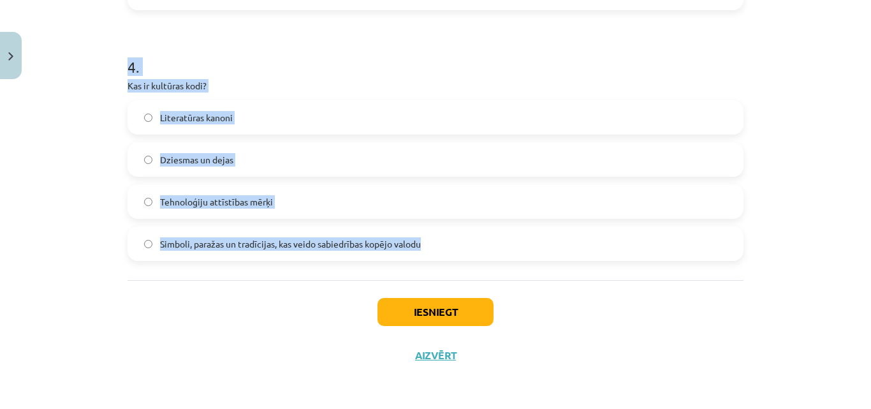
drag, startPoint x: 119, startPoint y: 119, endPoint x: 441, endPoint y: 244, distance: 344.6
copy form "Kāds ir Latvijas valsts uzdevums saskaņā ar Latvijas Satversmi? Veicināt ārzemj…"
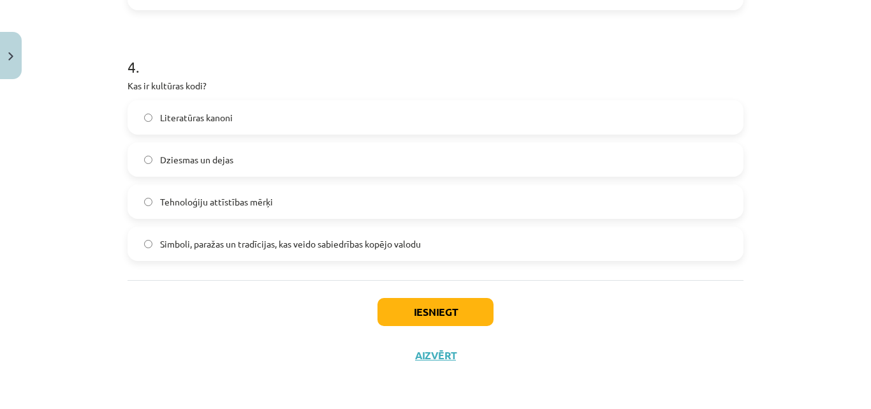
click at [320, 320] on div "Iesniegt Aizvērt" at bounding box center [436, 324] width 616 height 89
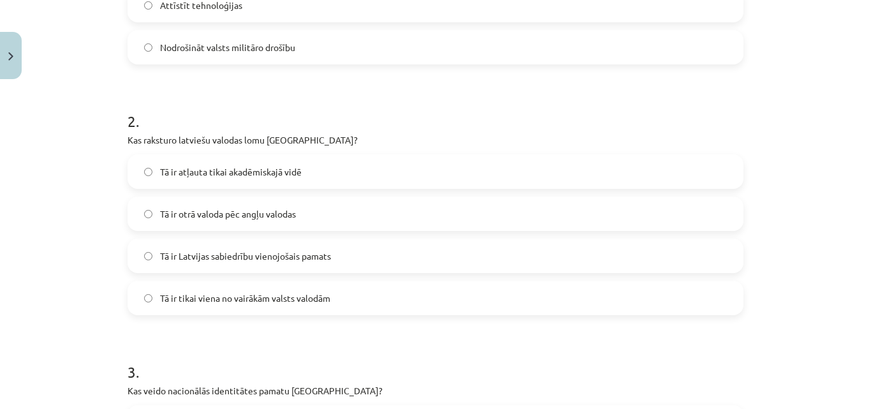
scroll to position [417, 0]
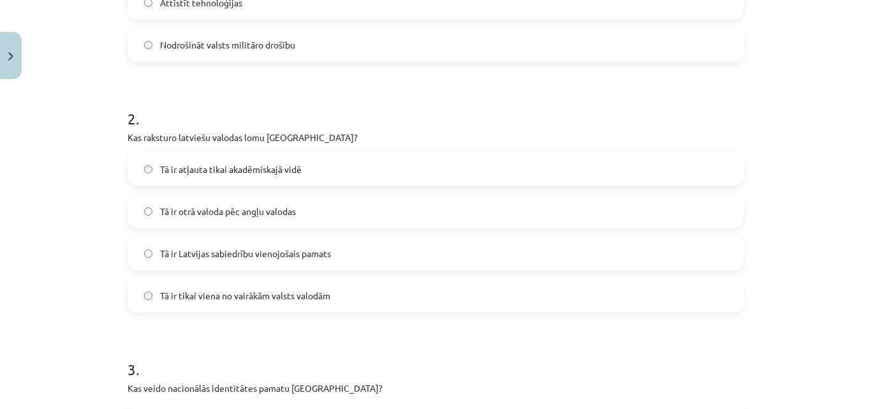
click at [362, 261] on label "Tā ir Latvijas sabiedrību vienojošais pamats" at bounding box center [436, 253] width 614 height 32
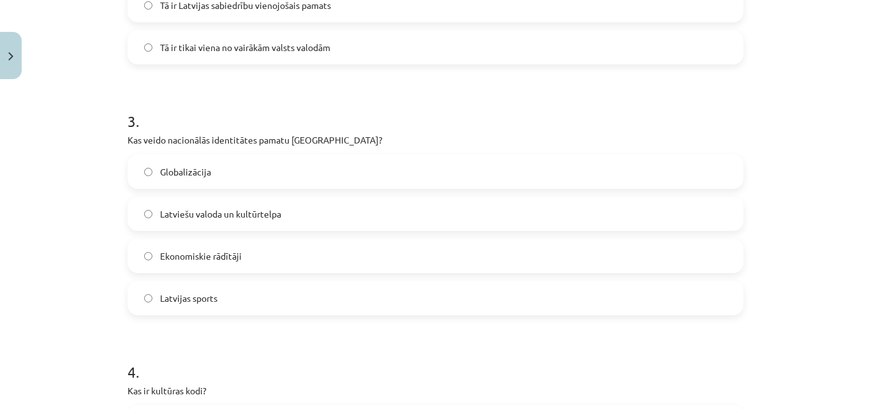
scroll to position [670, 0]
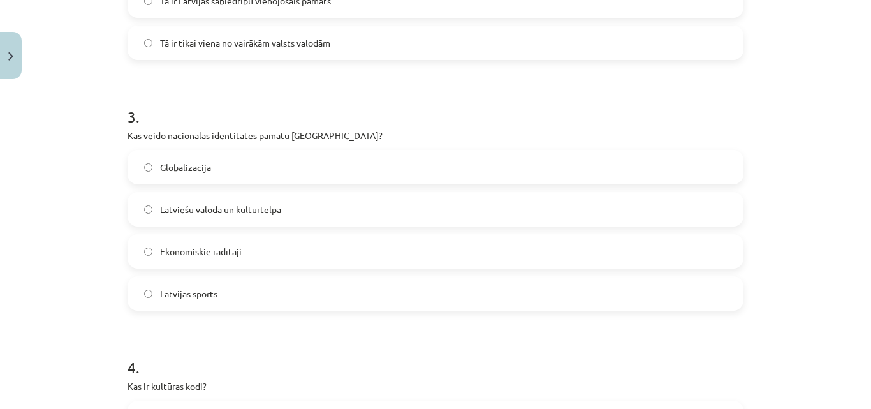
click at [312, 198] on label "Latviešu valoda un kultūrtelpa" at bounding box center [436, 209] width 614 height 32
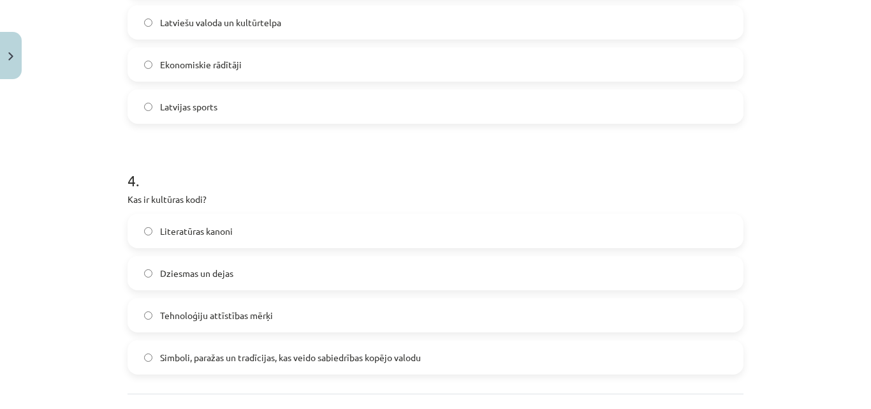
scroll to position [870, 0]
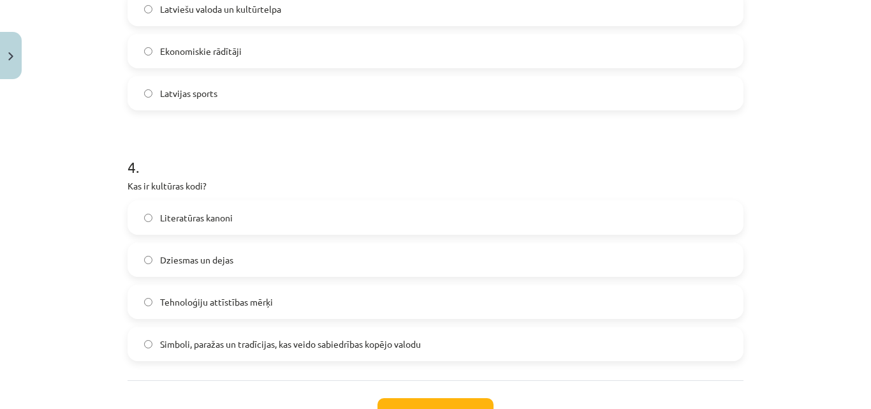
click at [422, 344] on label "Simboli, paražas un tradīcijas, kas veido sabiedrības kopējo valodu" at bounding box center [436, 344] width 614 height 32
click at [452, 403] on button "Iesniegt" at bounding box center [436, 412] width 116 height 28
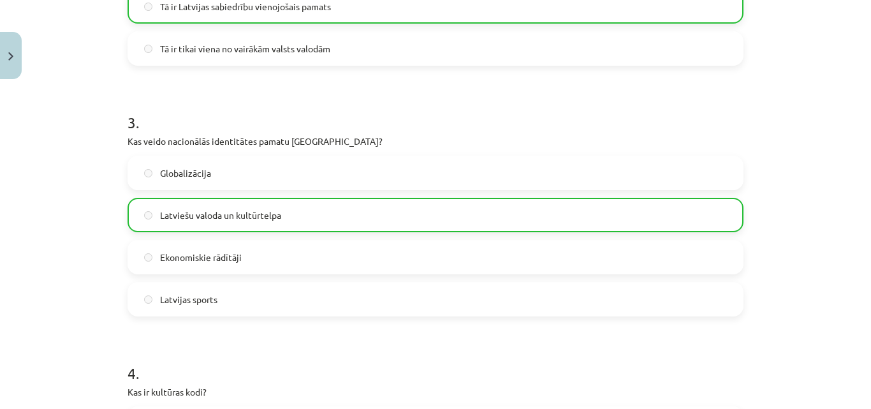
scroll to position [1011, 0]
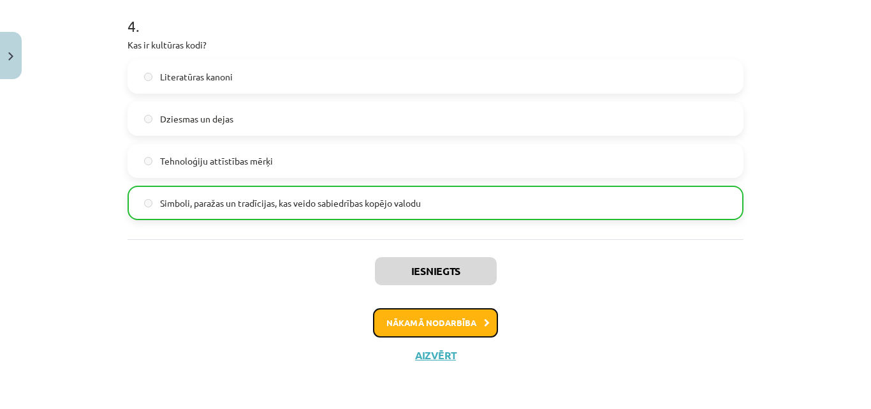
click at [481, 316] on button "Nākamā nodarbība" at bounding box center [435, 322] width 125 height 29
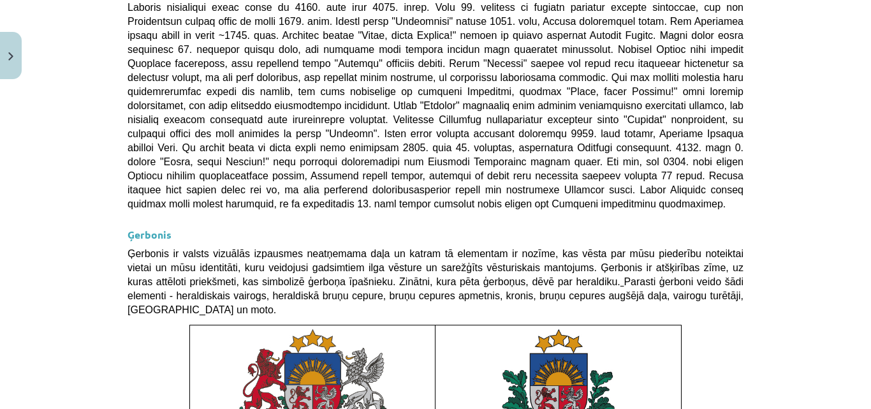
scroll to position [1010, 0]
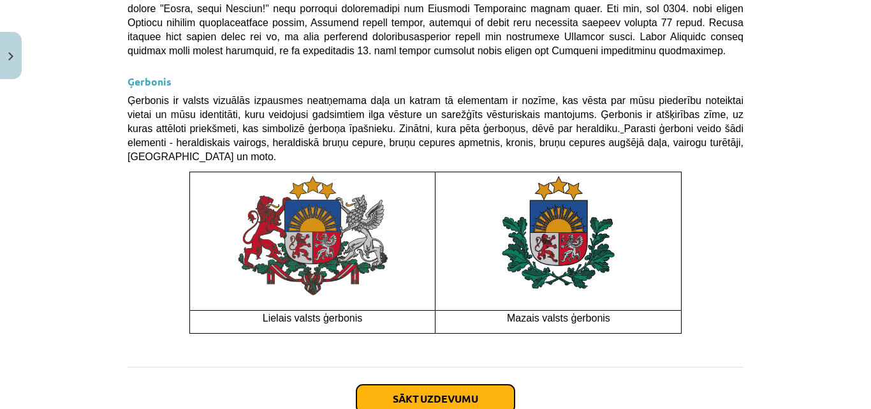
click at [462, 385] on button "Sākt uzdevumu" at bounding box center [435, 399] width 158 height 28
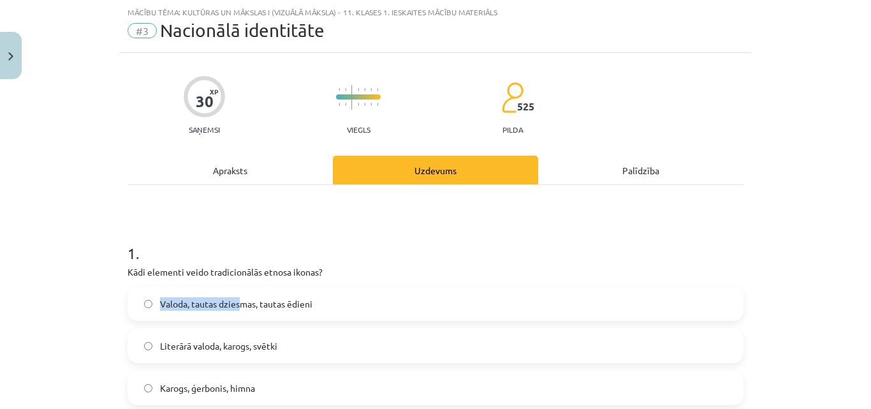
drag, startPoint x: 95, startPoint y: 280, endPoint x: 238, endPoint y: 308, distance: 145.6
click at [238, 308] on div "Mācību tēma: Kultūras un mākslas i (vizuālā māksla) - 11. klases 1. ieskaites m…" at bounding box center [435, 204] width 871 height 409
click at [305, 229] on h1 "1 ." at bounding box center [436, 242] width 616 height 40
click at [261, 388] on label "Karogs, ģerbonis, himna" at bounding box center [436, 388] width 614 height 32
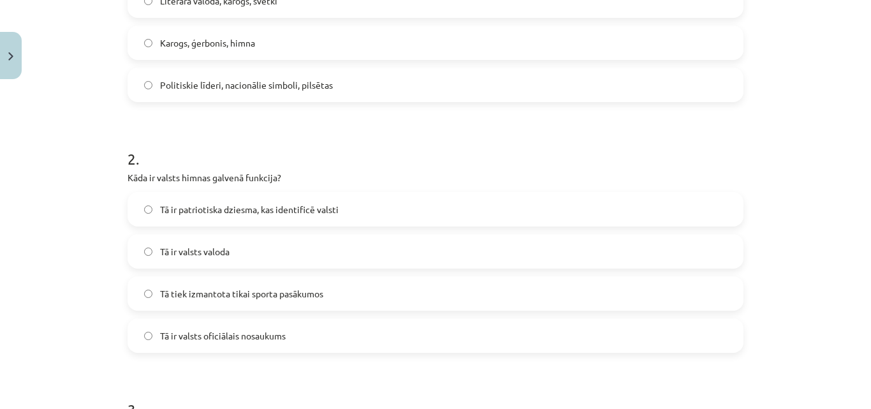
scroll to position [380, 0]
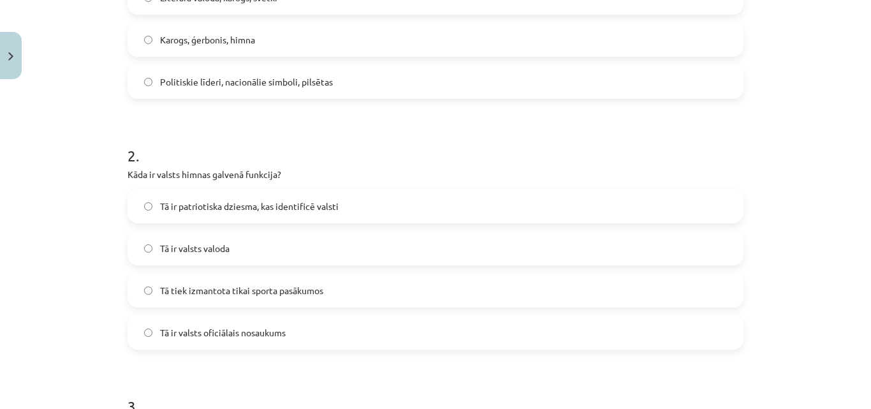
click at [357, 210] on label "Tā ir patriotiska dziesma, kas identificē valsti" at bounding box center [436, 206] width 614 height 32
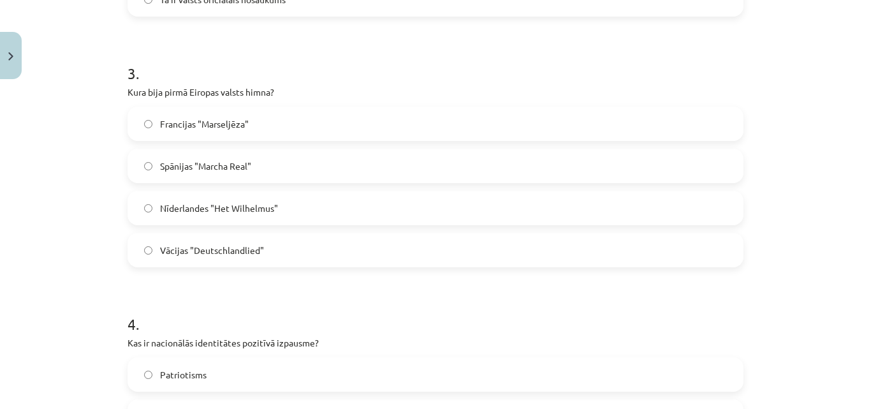
scroll to position [726, 0]
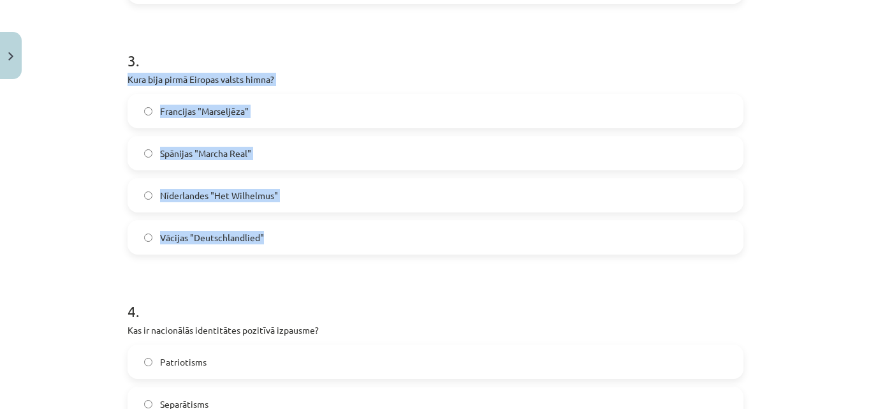
drag, startPoint x: 115, startPoint y: 86, endPoint x: 283, endPoint y: 234, distance: 223.7
click at [283, 234] on div "Mācību tēma: Kultūras un mākslas i (vizuālā māksla) - 11. klases 1. ieskaites m…" at bounding box center [435, 204] width 871 height 409
copy div "Kura bija pirmā Eiropas valsts himna? Francijas "Marseljēza" Spānijas "Marcha R…"
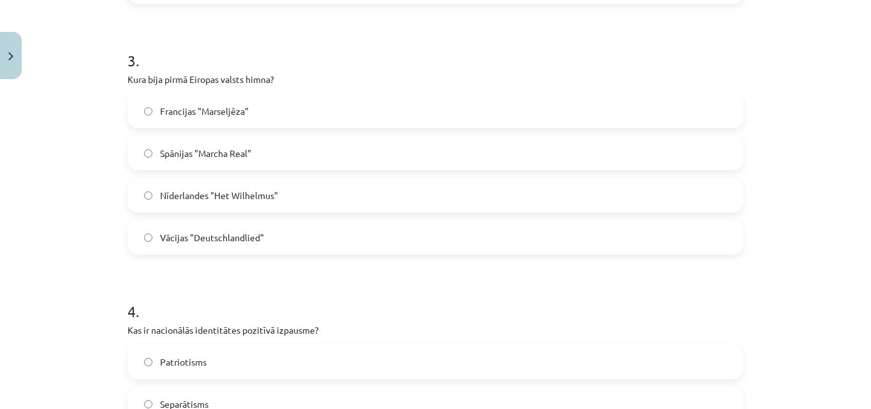
click at [246, 274] on form "1 . Kādi elementi veido tradicionālās etnosa ikonas? Valoda, tautas dziesmas, t…" at bounding box center [436, 267] width 616 height 1478
click at [293, 202] on label "Nīderlandes "Het Wilhelmus"" at bounding box center [436, 195] width 614 height 32
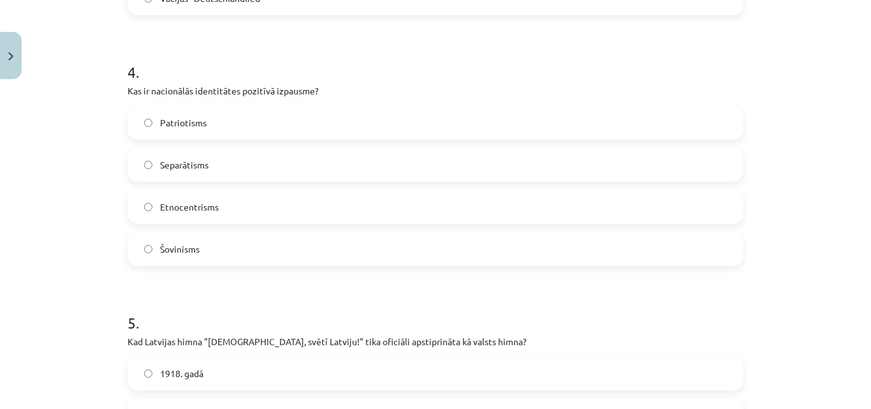
scroll to position [974, 0]
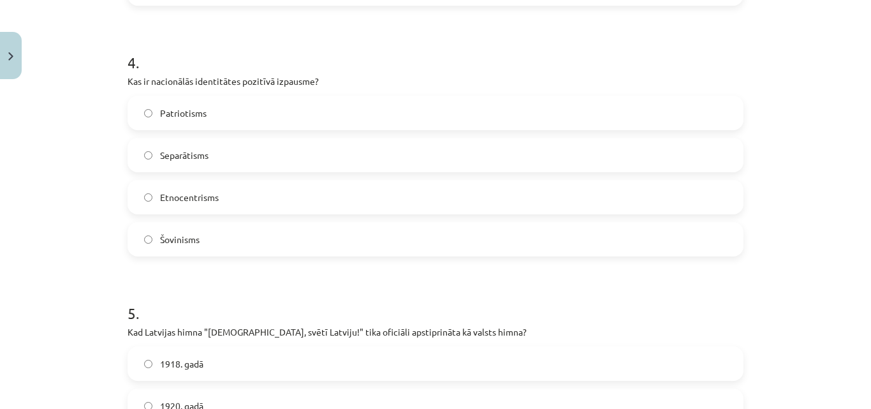
click at [199, 100] on label "Patriotisms" at bounding box center [436, 113] width 614 height 32
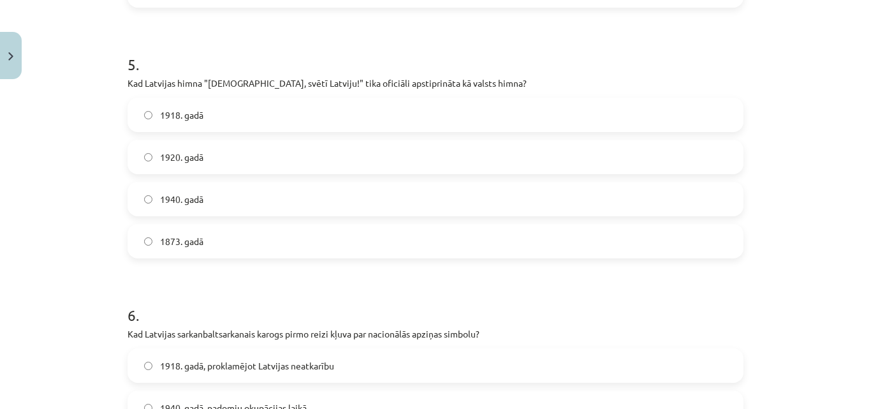
scroll to position [1226, 0]
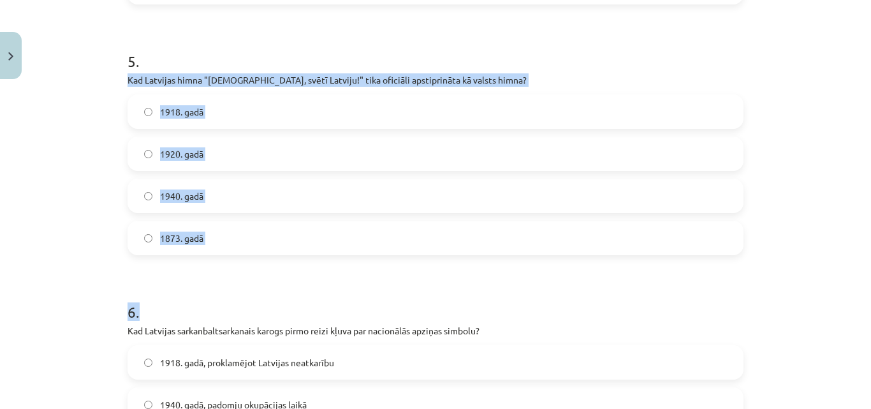
drag, startPoint x: 119, startPoint y: 81, endPoint x: 265, endPoint y: 267, distance: 236.7
copy form "Kad Latvijas himna "Dievs, svētī Latviju!" tika oficiāli apstiprināta kā valsts…"
click at [374, 154] on label "1920. gadā" at bounding box center [436, 154] width 614 height 32
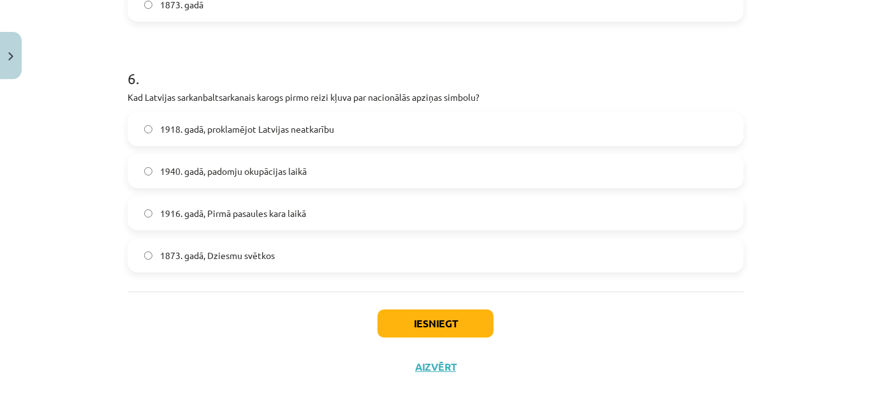
scroll to position [1471, 0]
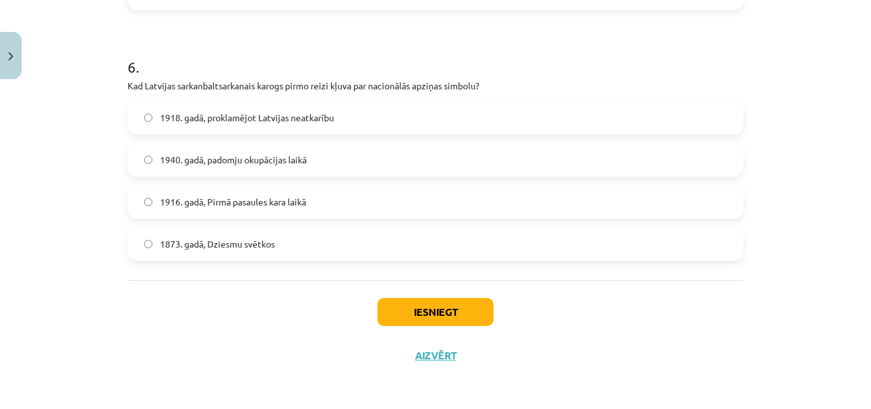
click at [189, 200] on span "1916. gadā, Pirmā pasaules kara laikā" at bounding box center [233, 201] width 146 height 13
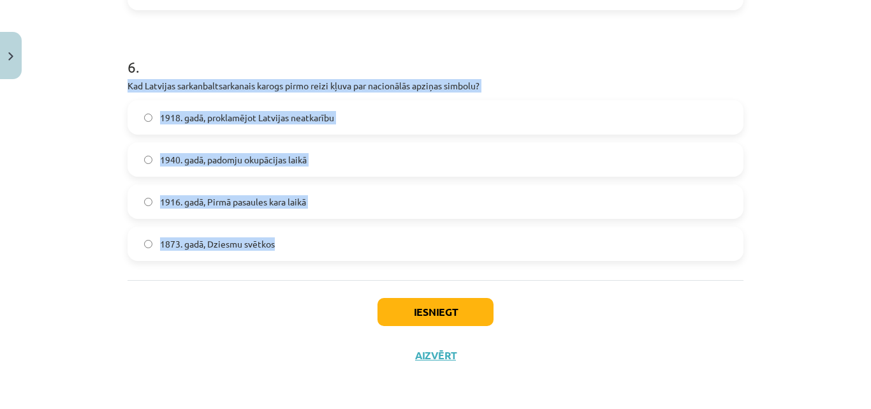
drag, startPoint x: 112, startPoint y: 89, endPoint x: 321, endPoint y: 272, distance: 278.4
click at [321, 272] on div "Mācību tēma: Kultūras un mākslas i (vizuālā māksla) - 11. klases 1. ieskaites m…" at bounding box center [435, 204] width 871 height 409
copy div "Kad Latvijas sarkanbaltsarkanais karogs pirmo reizi kļuva par nacionālās apziņa…"
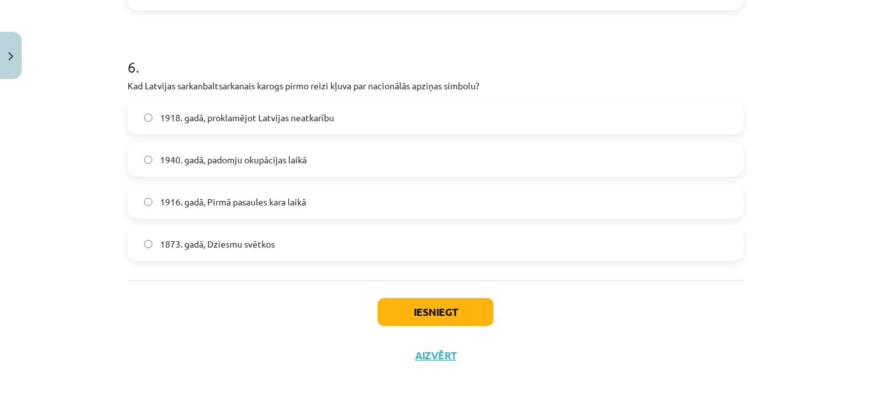
click at [315, 47] on h1 "6 ." at bounding box center [436, 56] width 616 height 40
click at [407, 303] on button "Iesniegt" at bounding box center [436, 312] width 116 height 28
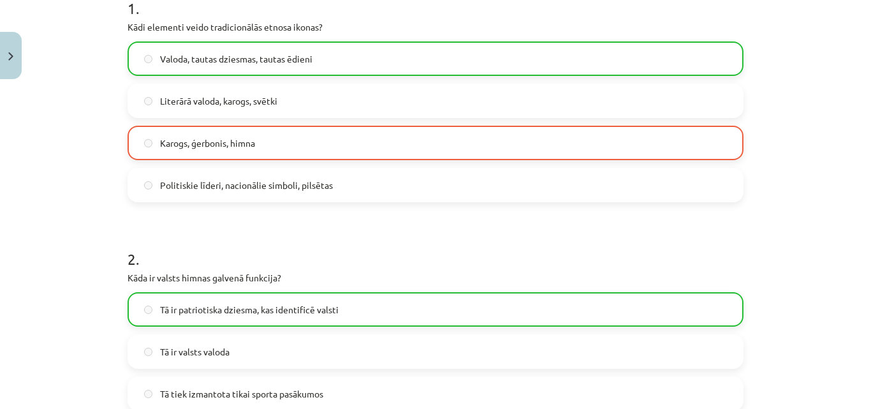
scroll to position [1512, 0]
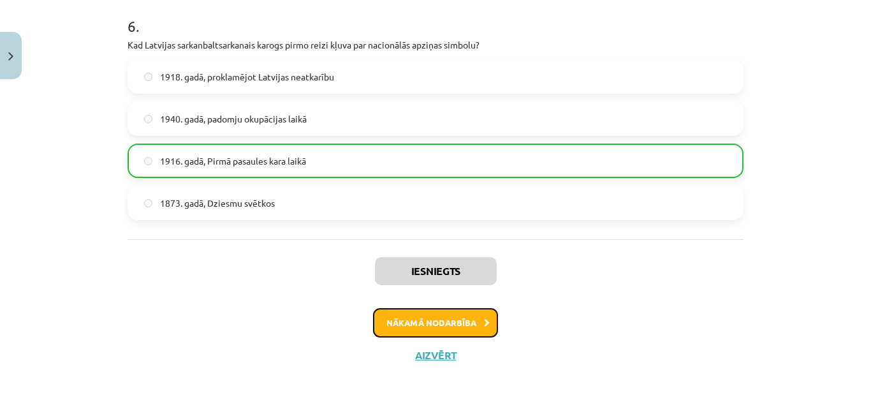
click at [471, 324] on button "Nākamā nodarbība" at bounding box center [435, 322] width 125 height 29
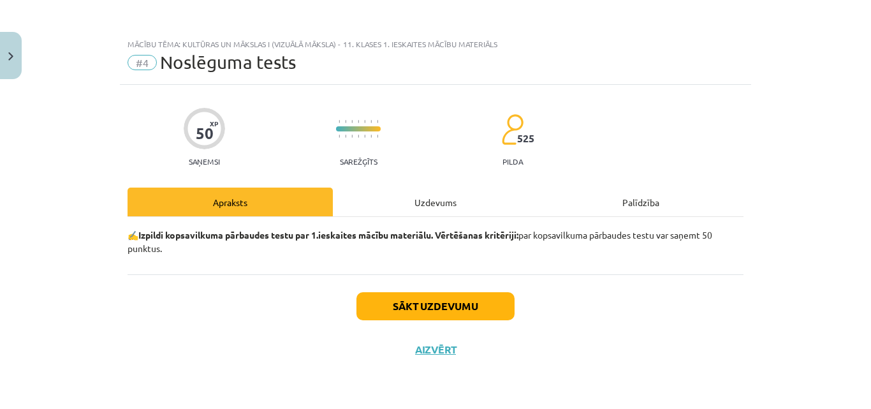
scroll to position [0, 0]
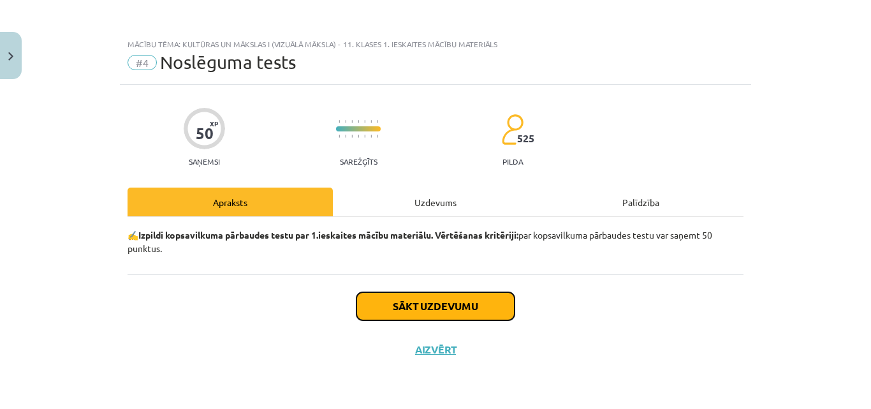
click at [451, 312] on button "Sākt uzdevumu" at bounding box center [435, 306] width 158 height 28
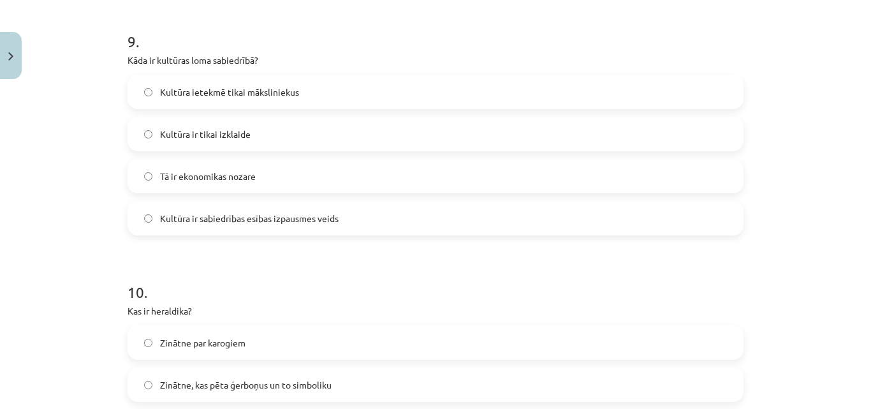
scroll to position [2474, 0]
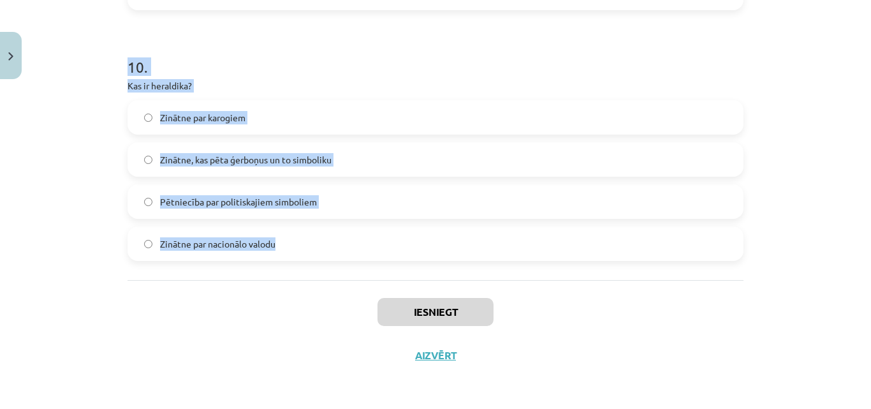
drag, startPoint x: 119, startPoint y: 110, endPoint x: 346, endPoint y: 251, distance: 266.9
copy form "Kā globalizācija ietekmē Latvijas identitāti? Tā var radīt pretrunīgas pārmaiņa…"
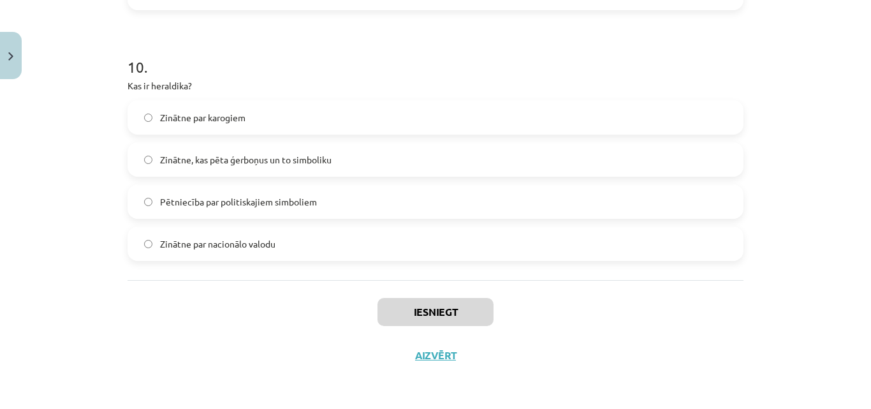
click at [285, 290] on div "Iesniegt Aizvērt" at bounding box center [436, 324] width 616 height 89
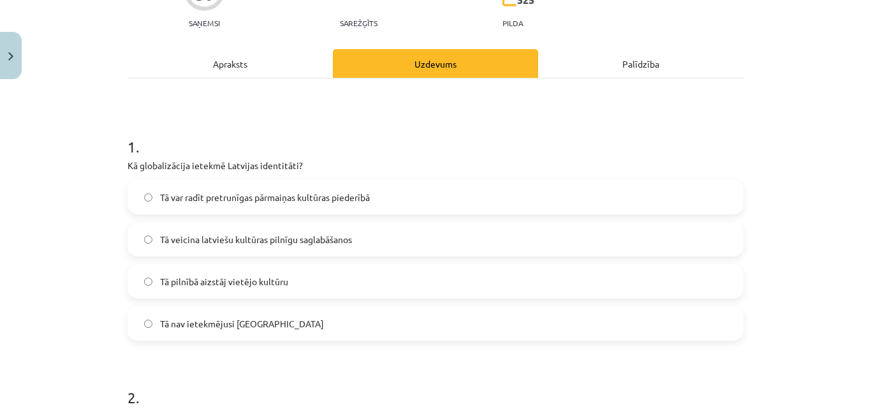
scroll to position [143, 0]
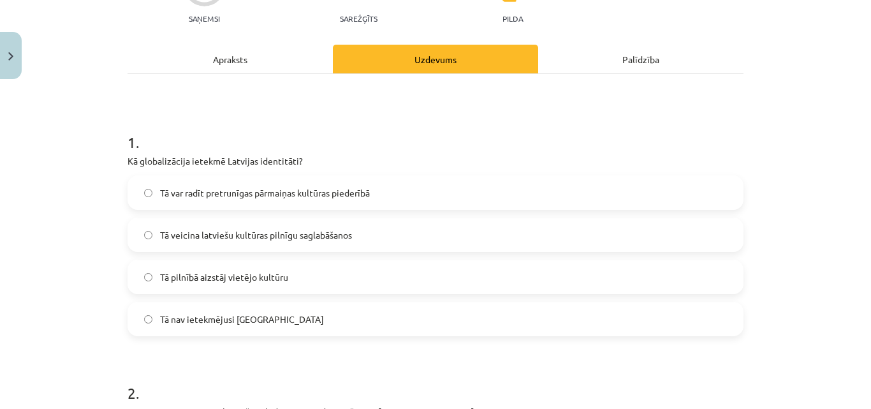
click at [203, 185] on label "Tā var radīt pretrunīgas pārmaiņas kultūras piederībā" at bounding box center [436, 193] width 614 height 32
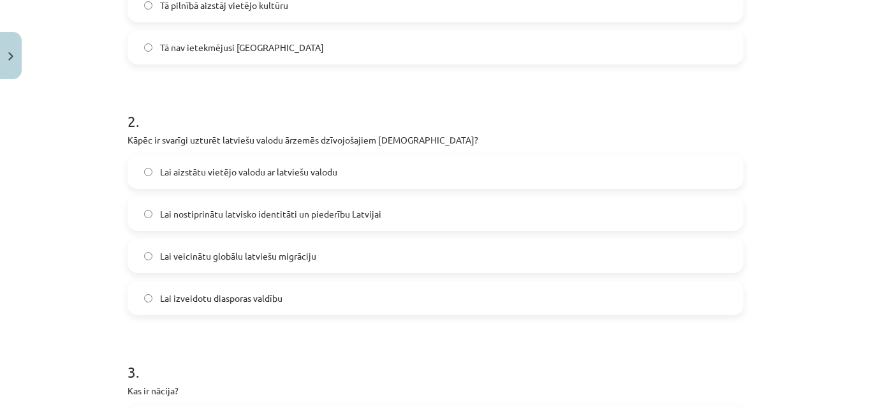
scroll to position [429, 0]
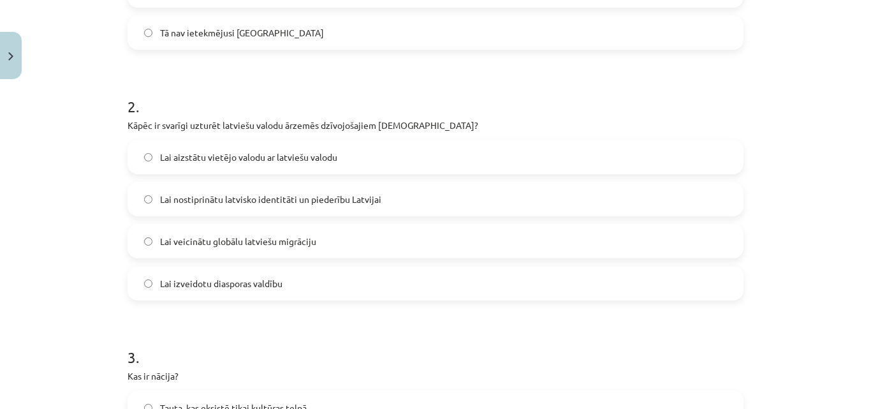
click at [292, 211] on label "Lai nostiprinātu latvisko identitāti un piederību Latvijai" at bounding box center [436, 199] width 614 height 32
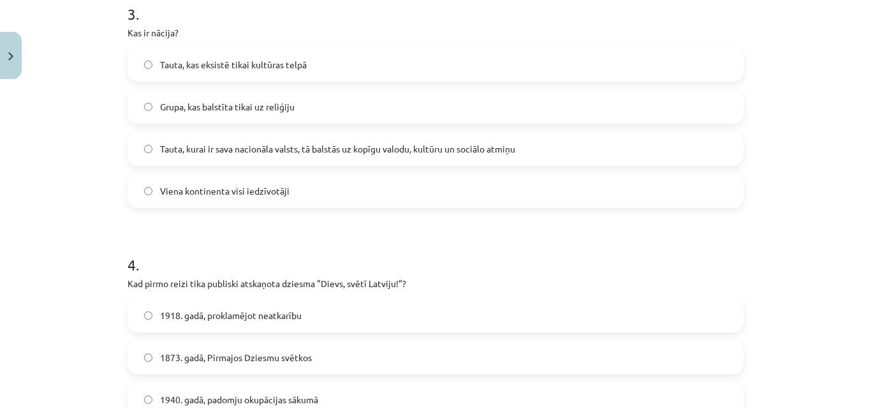
scroll to position [777, 0]
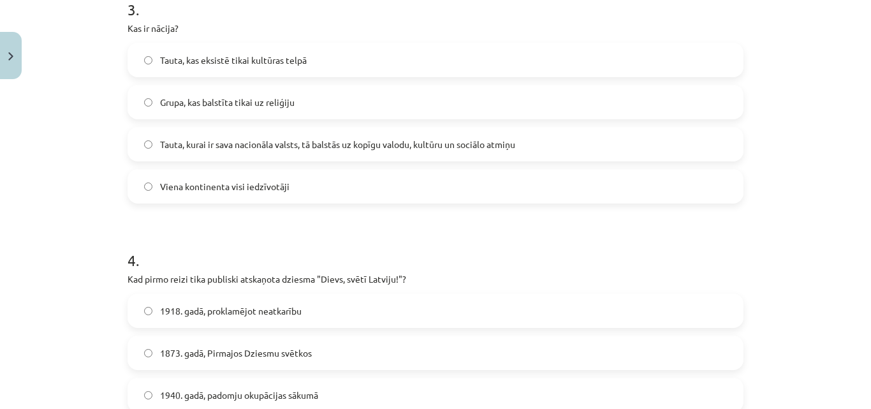
click at [237, 152] on label "Tauta, kurai ir sava nacionāla valsts, tā balstās uz kopīgu valodu, kultūru un …" at bounding box center [436, 144] width 614 height 32
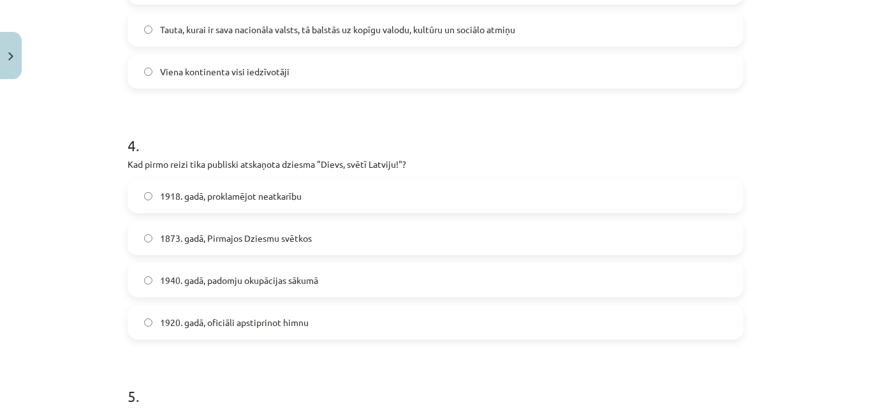
scroll to position [925, 0]
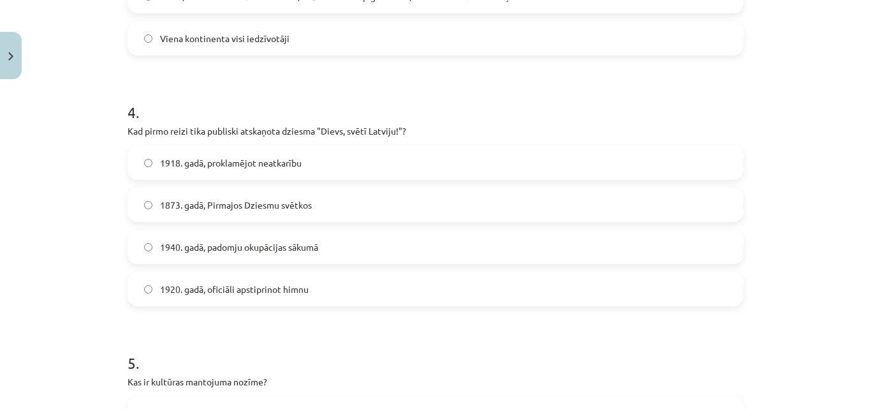
click at [265, 202] on span "1873. gadā, Pirmajos Dziesmu svētkos" at bounding box center [236, 204] width 152 height 13
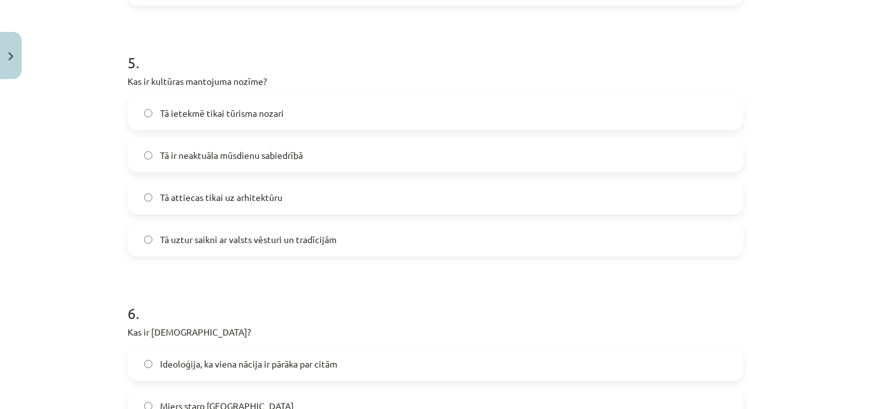
scroll to position [1235, 0]
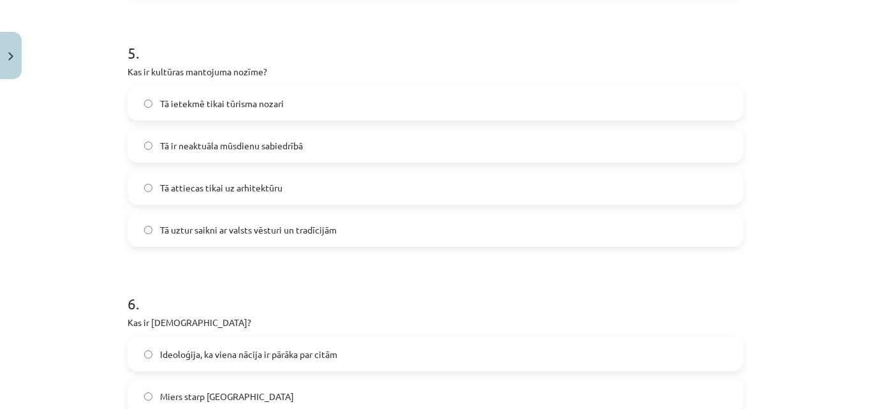
click at [264, 220] on label "Tā uztur saikni ar valsts vēsturi un tradīcijām" at bounding box center [436, 230] width 614 height 32
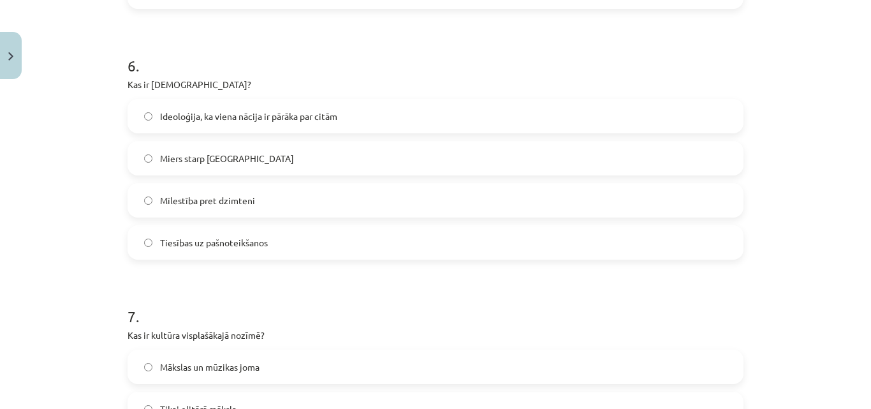
scroll to position [1478, 0]
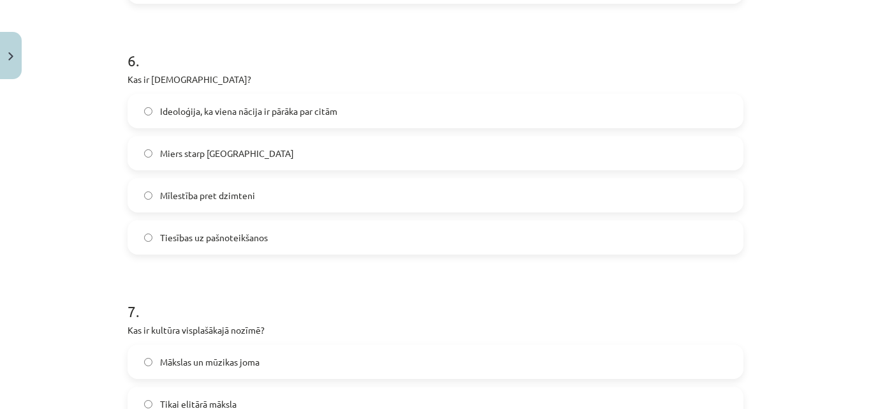
click at [323, 126] on label "Ideoloģija, ka viena nācija ir pārāka par citām" at bounding box center [436, 111] width 614 height 32
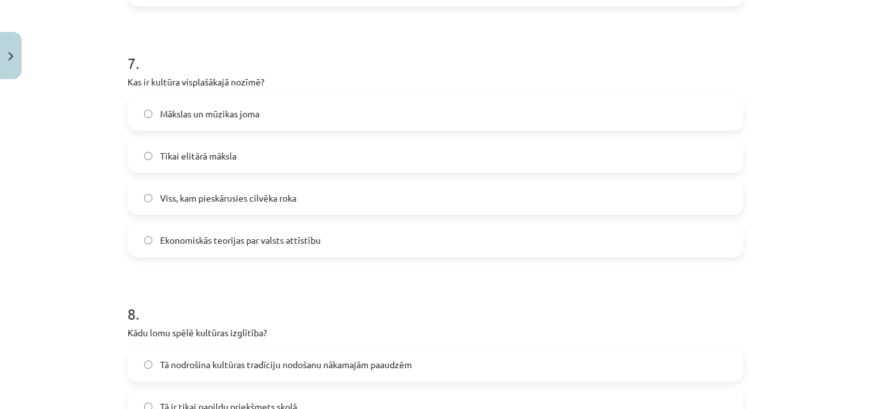
scroll to position [1735, 0]
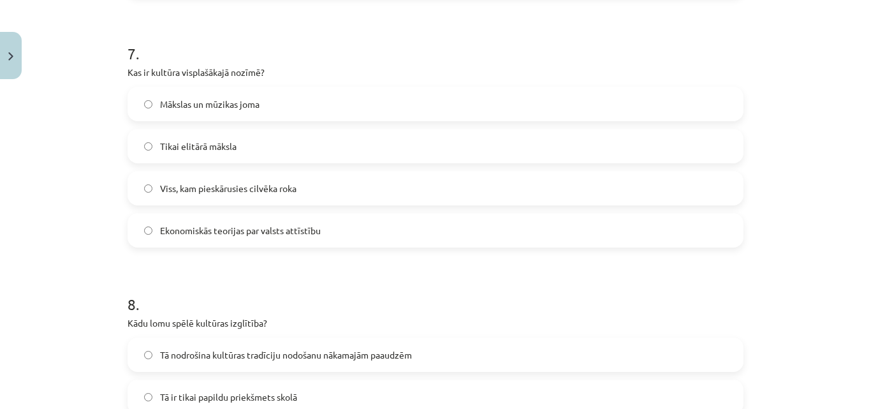
click at [251, 179] on label "Viss, kam pieskārusies cilvēka roka" at bounding box center [436, 188] width 614 height 32
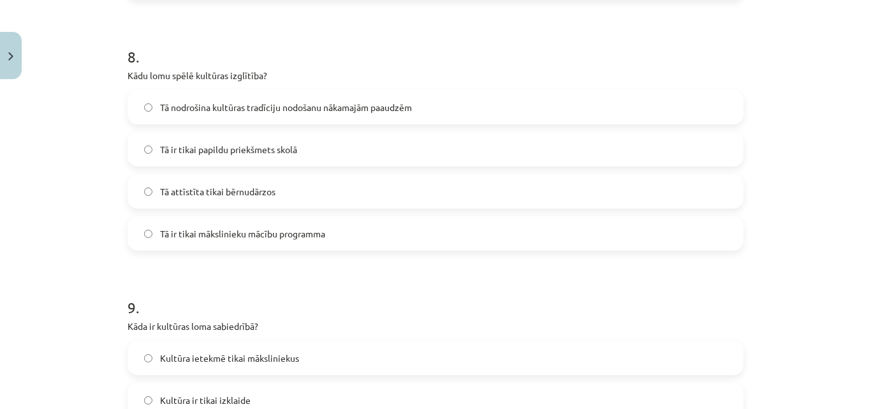
scroll to position [2002, 0]
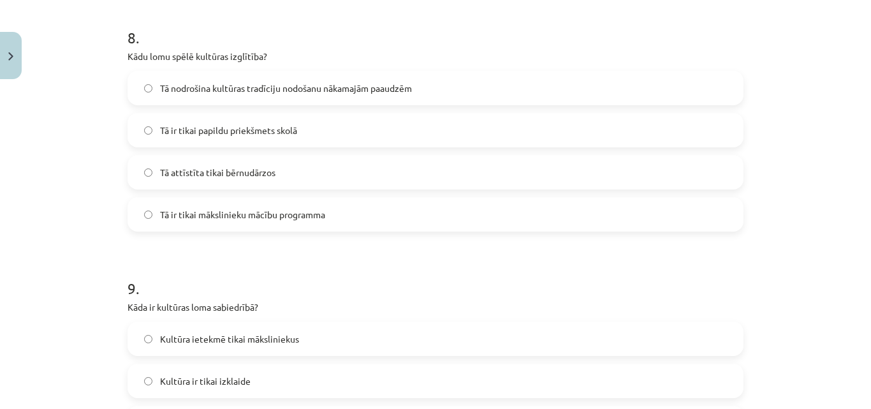
click at [259, 103] on label "Tā nodrošina kultūras tradīciju nodošanu nākamajām paaudzēm" at bounding box center [436, 88] width 614 height 32
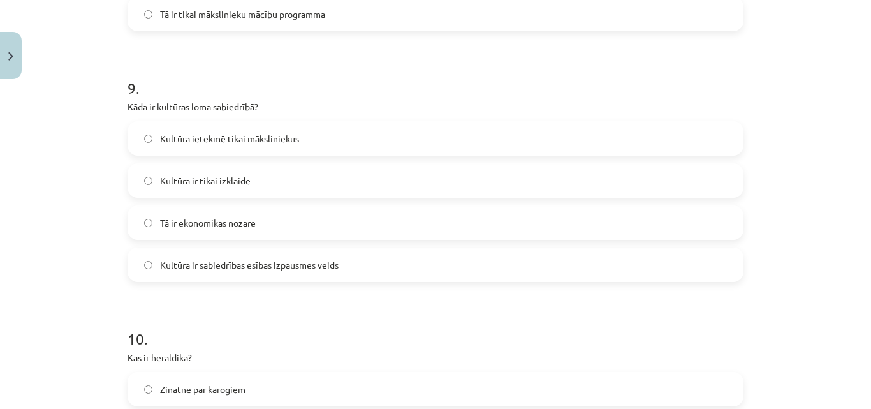
scroll to position [2226, 0]
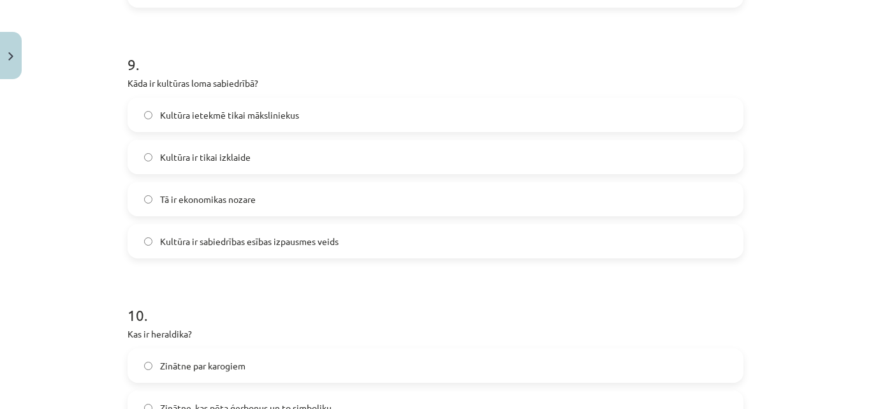
click at [280, 233] on label "Kultūra ir sabiedrības esības izpausmes veids" at bounding box center [436, 241] width 614 height 32
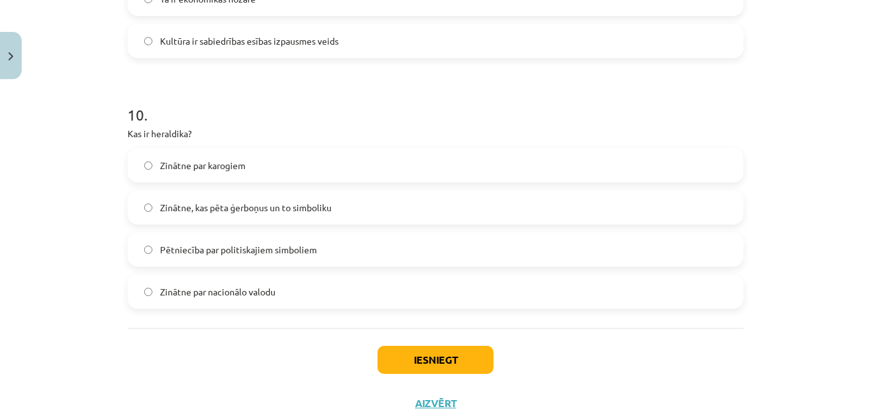
scroll to position [2469, 0]
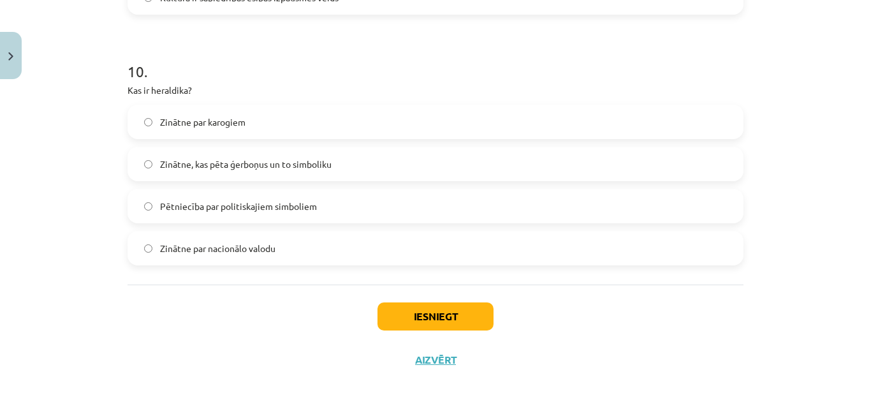
click at [228, 173] on label "Zinātne, kas pēta ģerboņus un to simboliku" at bounding box center [436, 164] width 614 height 32
click at [473, 318] on button "Iesniegt" at bounding box center [436, 316] width 116 height 28
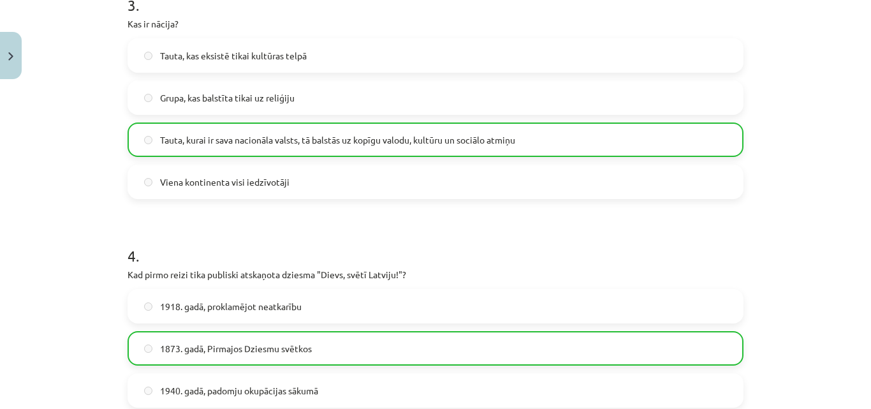
scroll to position [2515, 0]
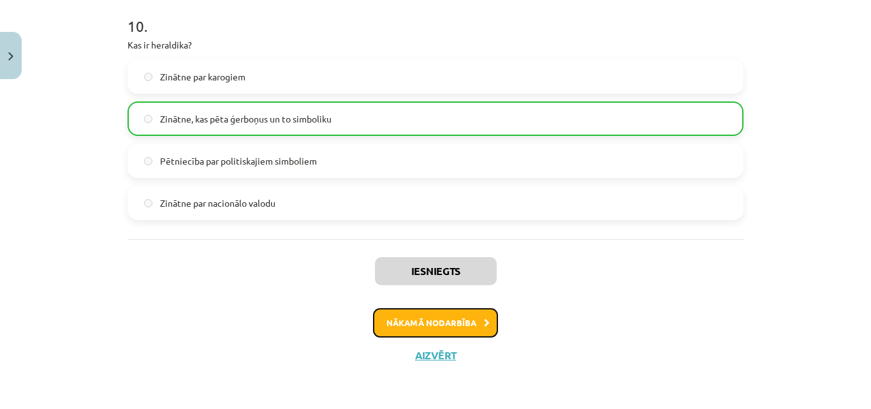
click at [469, 323] on button "Nākamā nodarbība" at bounding box center [435, 322] width 125 height 29
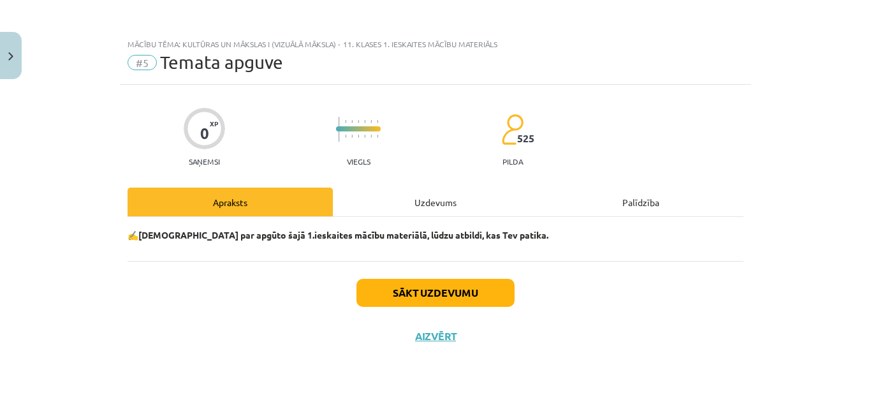
scroll to position [0, 0]
click at [470, 288] on button "Sākt uzdevumu" at bounding box center [435, 293] width 158 height 28
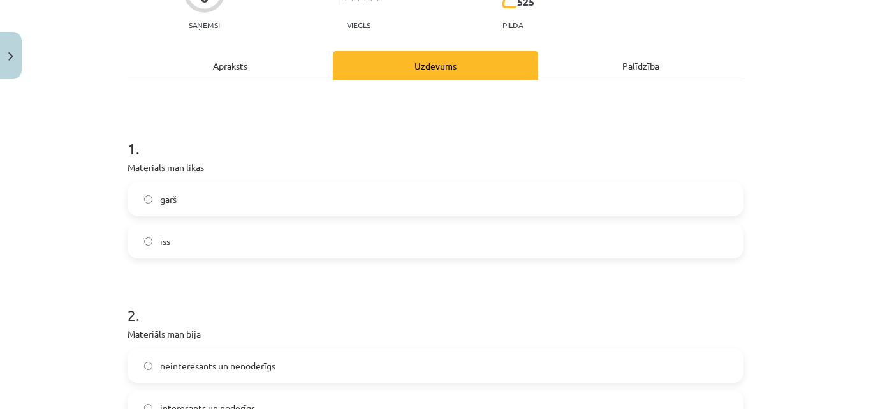
scroll to position [142, 0]
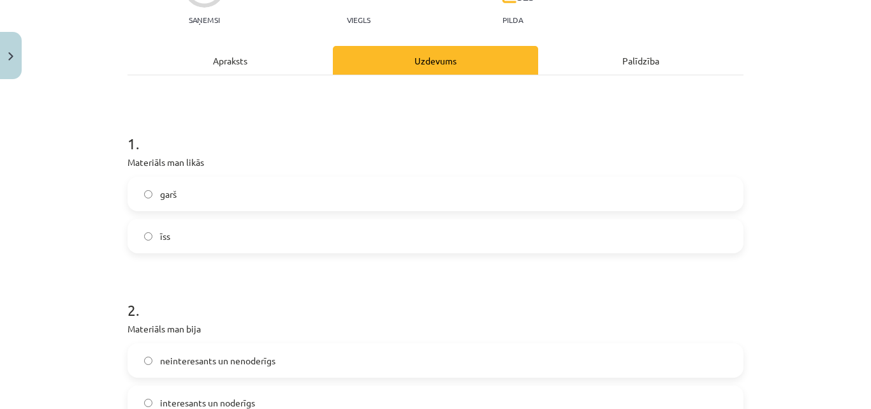
click at [277, 249] on label "īss" at bounding box center [436, 236] width 614 height 32
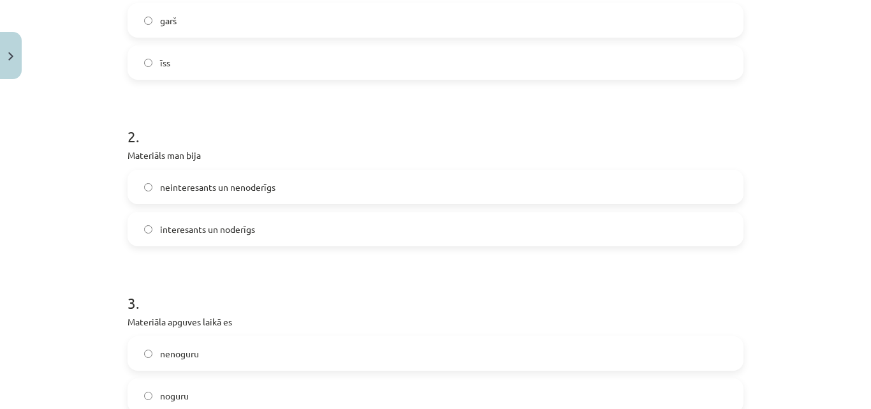
scroll to position [334, 0]
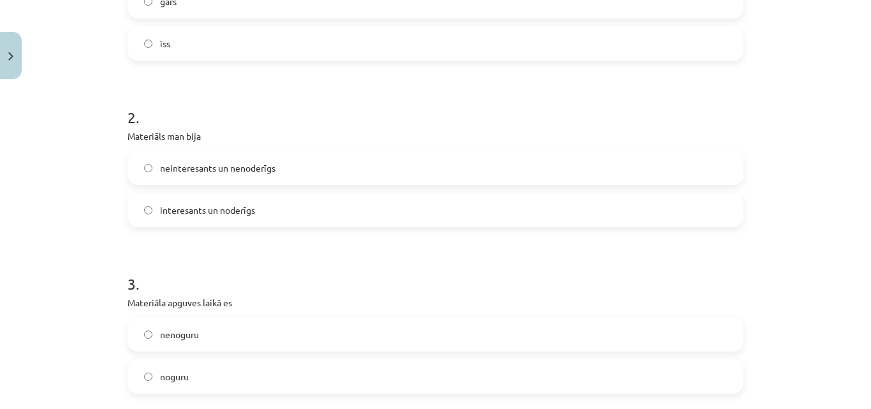
click at [326, 218] on label "interesants un noderīgs" at bounding box center [436, 210] width 614 height 32
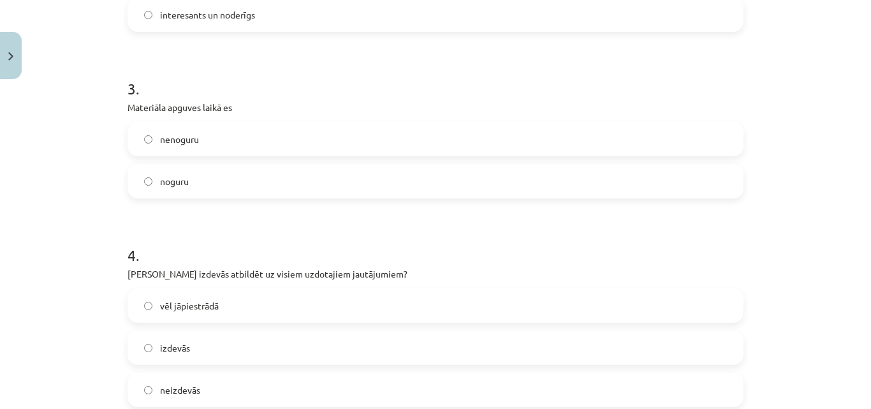
scroll to position [532, 0]
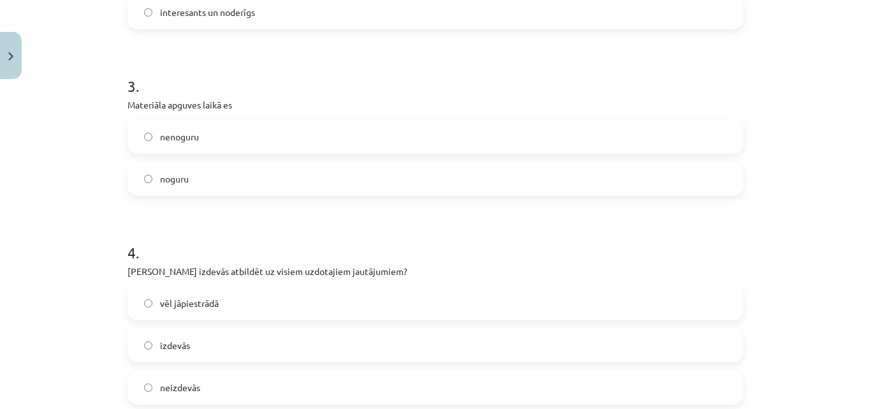
click at [292, 132] on label "nenoguru" at bounding box center [436, 137] width 614 height 32
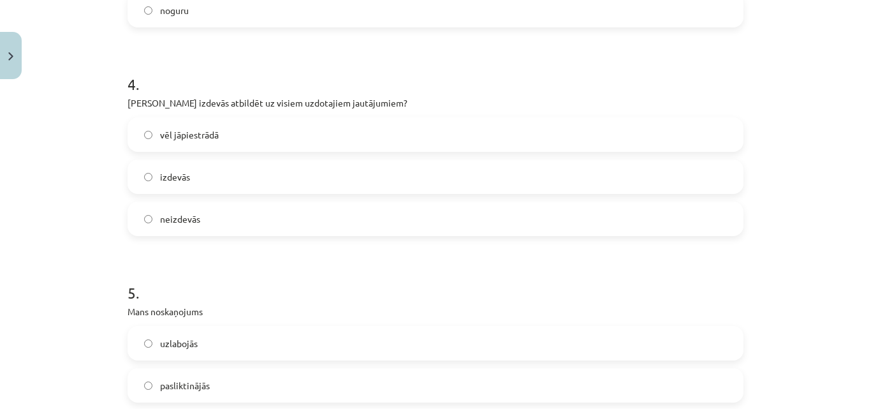
scroll to position [730, 0]
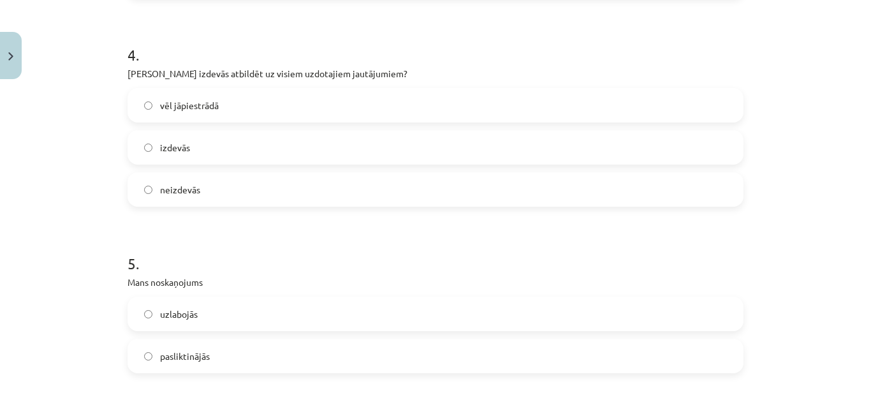
click at [202, 155] on label "izdevās" at bounding box center [436, 147] width 614 height 32
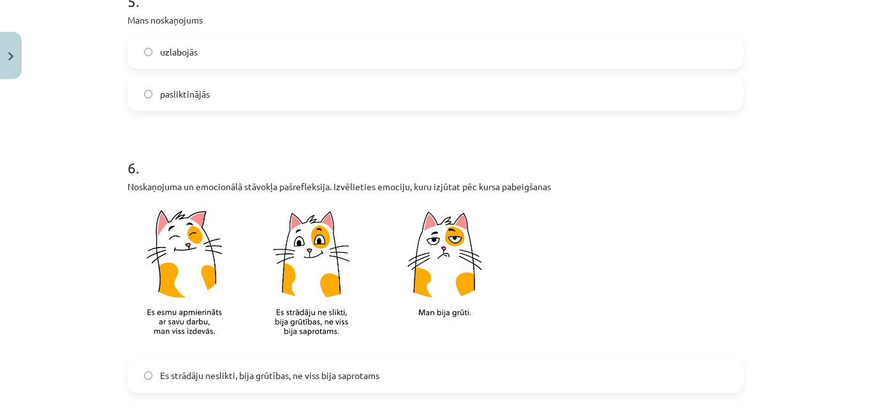
scroll to position [986, 0]
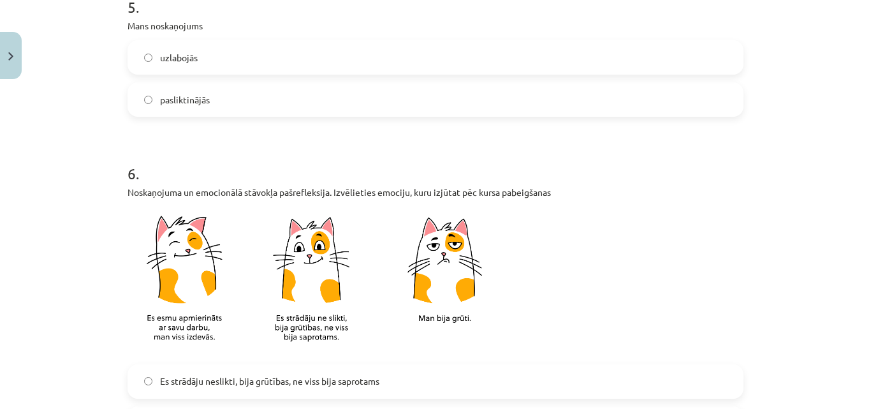
click at [385, 65] on label "uzlabojās" at bounding box center [436, 57] width 614 height 32
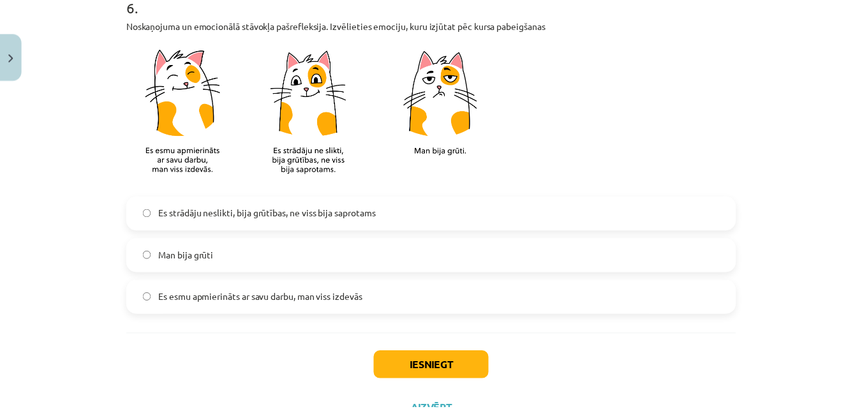
scroll to position [1160, 0]
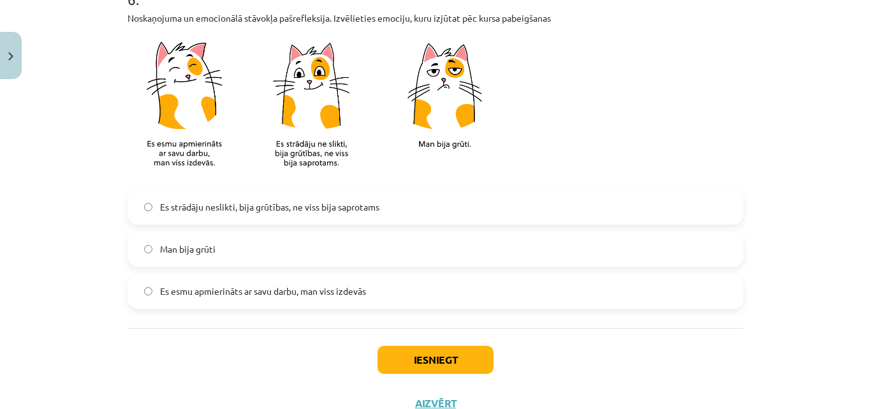
click at [338, 208] on span "Es strādāju neslikti, bija grūtības, ne viss bija saprotams" at bounding box center [269, 206] width 219 height 13
click at [411, 286] on label "Es esmu apmierināts ar savu darbu, man viss izdevās" at bounding box center [436, 292] width 614 height 32
click at [429, 365] on button "Iesniegt" at bounding box center [436, 360] width 116 height 28
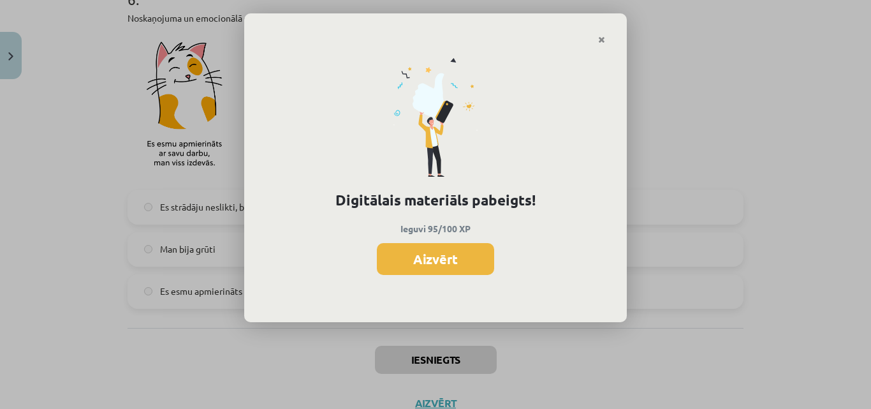
click at [453, 280] on div "Digitālais materiāls pabeigts! Ieguvi 95/100 XP Aizvērt" at bounding box center [435, 184] width 383 height 278
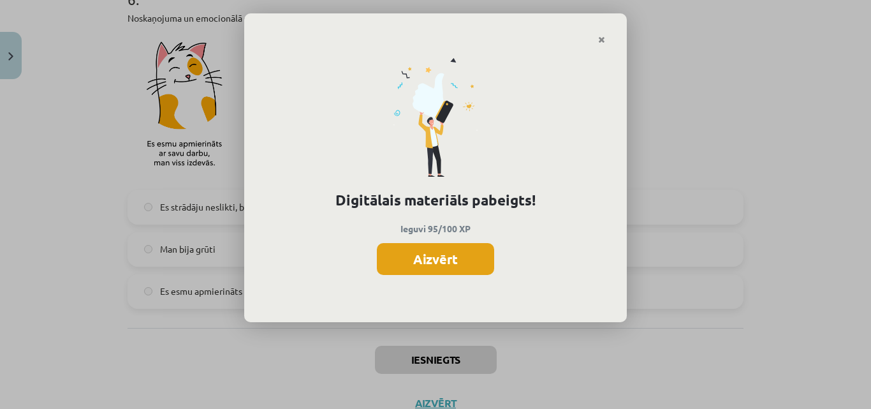
click at [453, 254] on button "Aizvērt" at bounding box center [435, 259] width 117 height 32
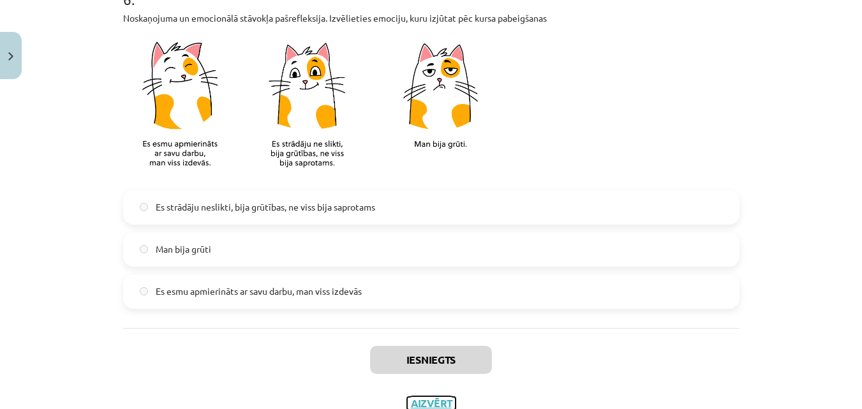
click at [430, 400] on button "Aizvērt" at bounding box center [431, 403] width 48 height 13
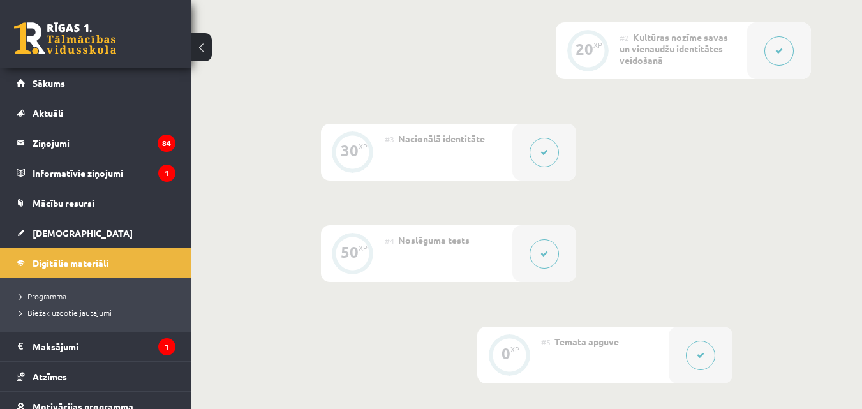
scroll to position [0, 0]
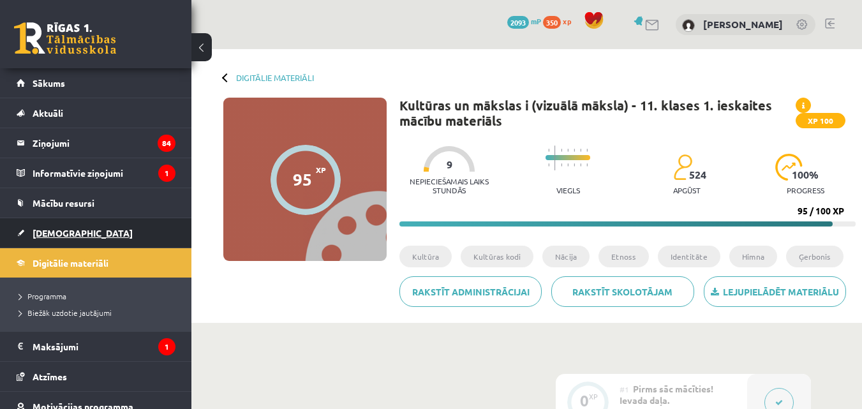
click at [68, 237] on span "[DEMOGRAPHIC_DATA]" at bounding box center [83, 232] width 100 height 11
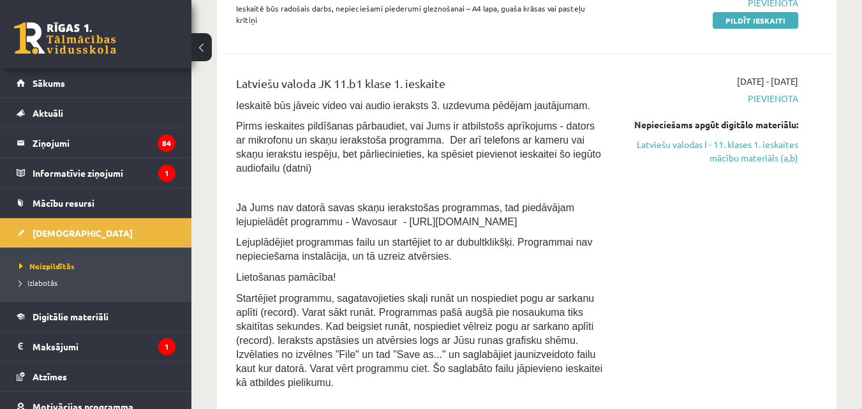
scroll to position [449, 0]
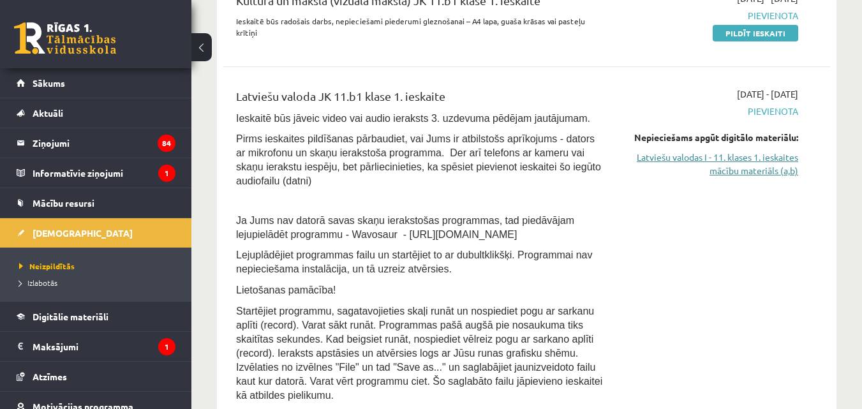
click at [742, 157] on link "Latviešu valodas I - 11. klases 1. ieskaites mācību materiāls (a,b)" at bounding box center [710, 164] width 175 height 27
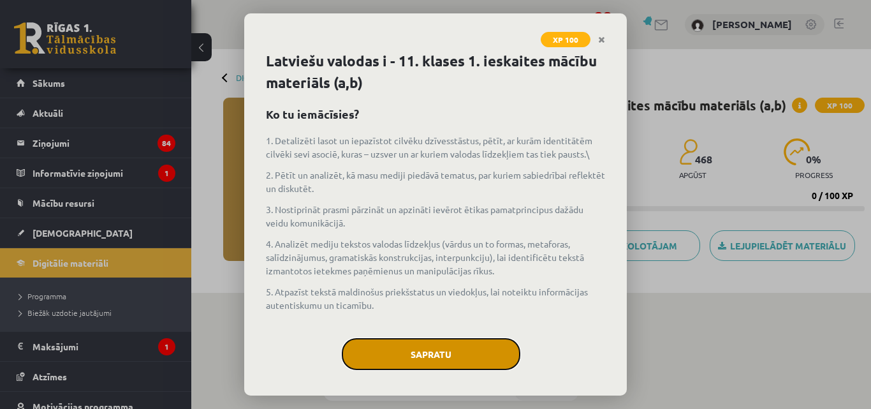
click at [425, 356] on button "Sapratu" at bounding box center [431, 354] width 179 height 32
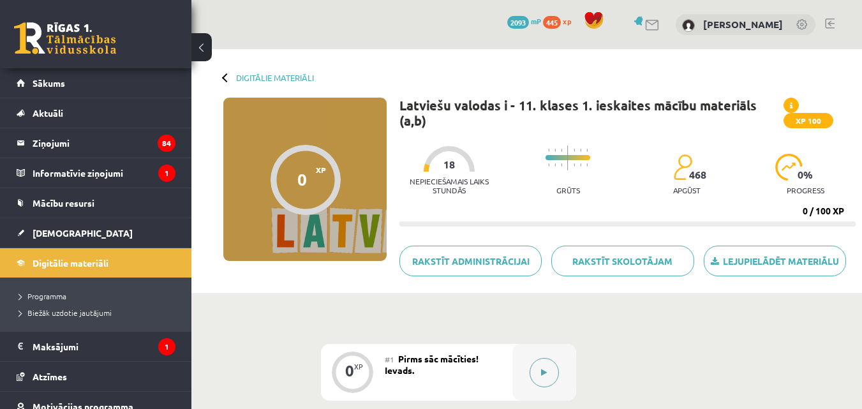
click at [540, 380] on button at bounding box center [543, 372] width 29 height 29
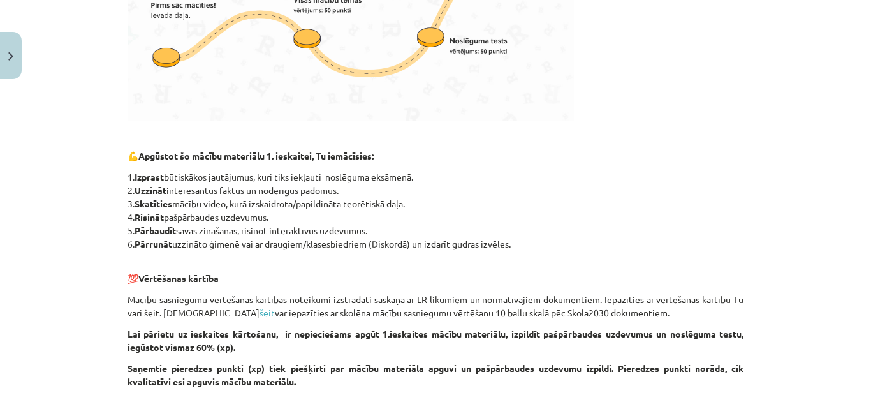
scroll to position [621, 0]
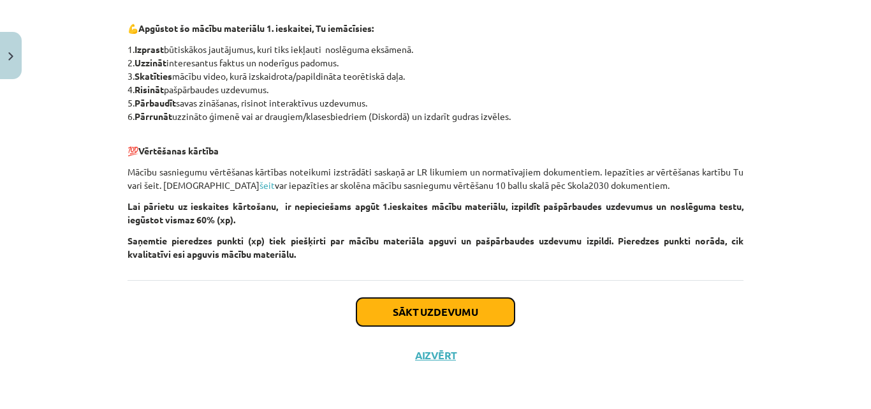
click at [427, 314] on button "Sākt uzdevumu" at bounding box center [435, 312] width 158 height 28
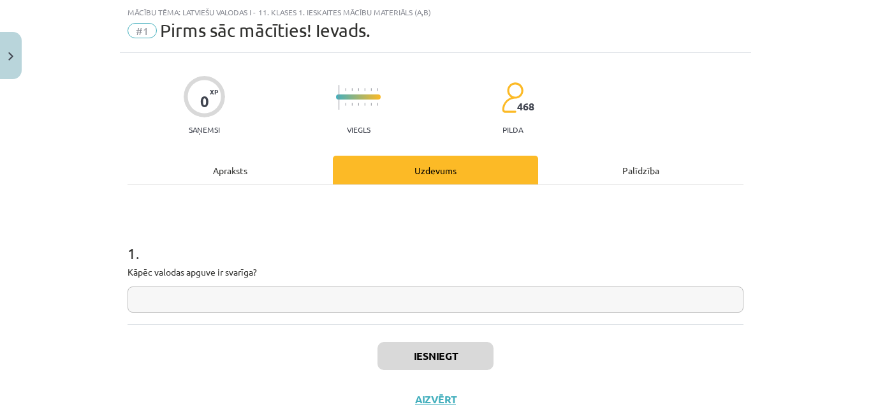
click at [339, 297] on input "text" at bounding box center [436, 299] width 616 height 26
click at [210, 297] on input "text" at bounding box center [436, 299] width 616 height 26
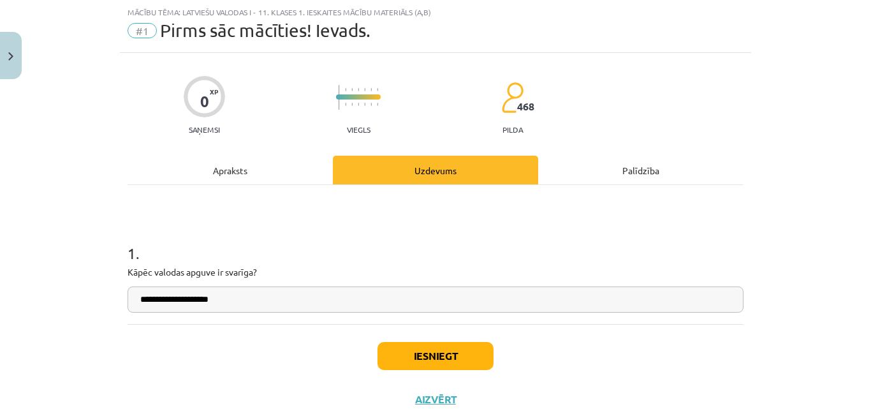
type input "**********"
click at [430, 351] on button "Iesniegt" at bounding box center [436, 356] width 116 height 28
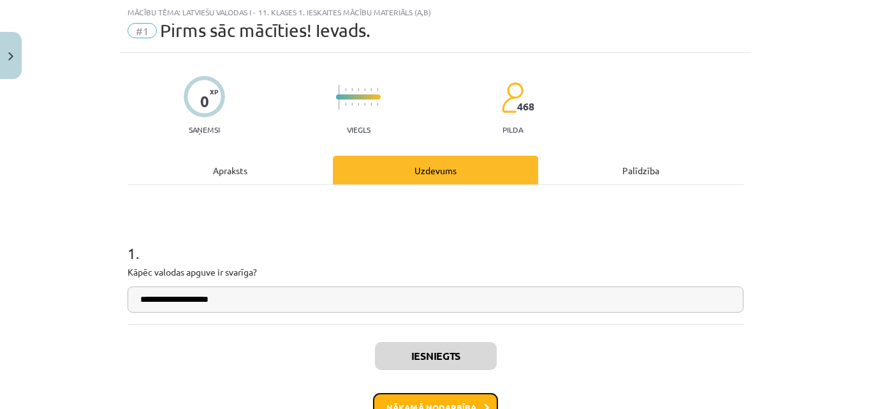
click at [441, 402] on button "Nākamā nodarbība" at bounding box center [435, 407] width 125 height 29
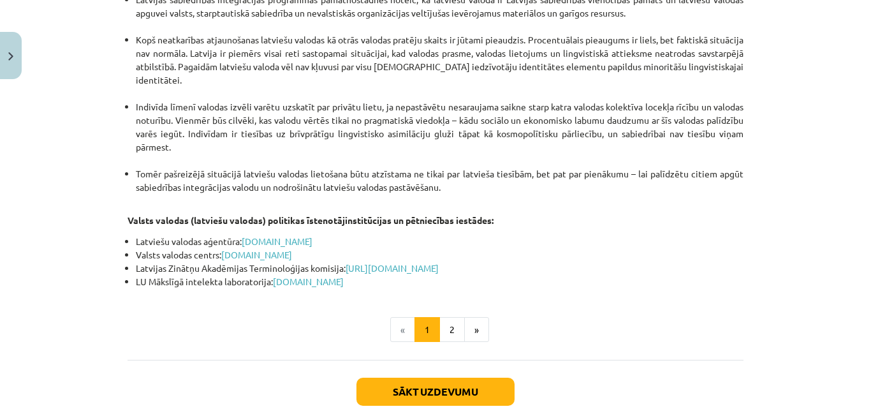
scroll to position [2739, 0]
